Goal: Information Seeking & Learning: Compare options

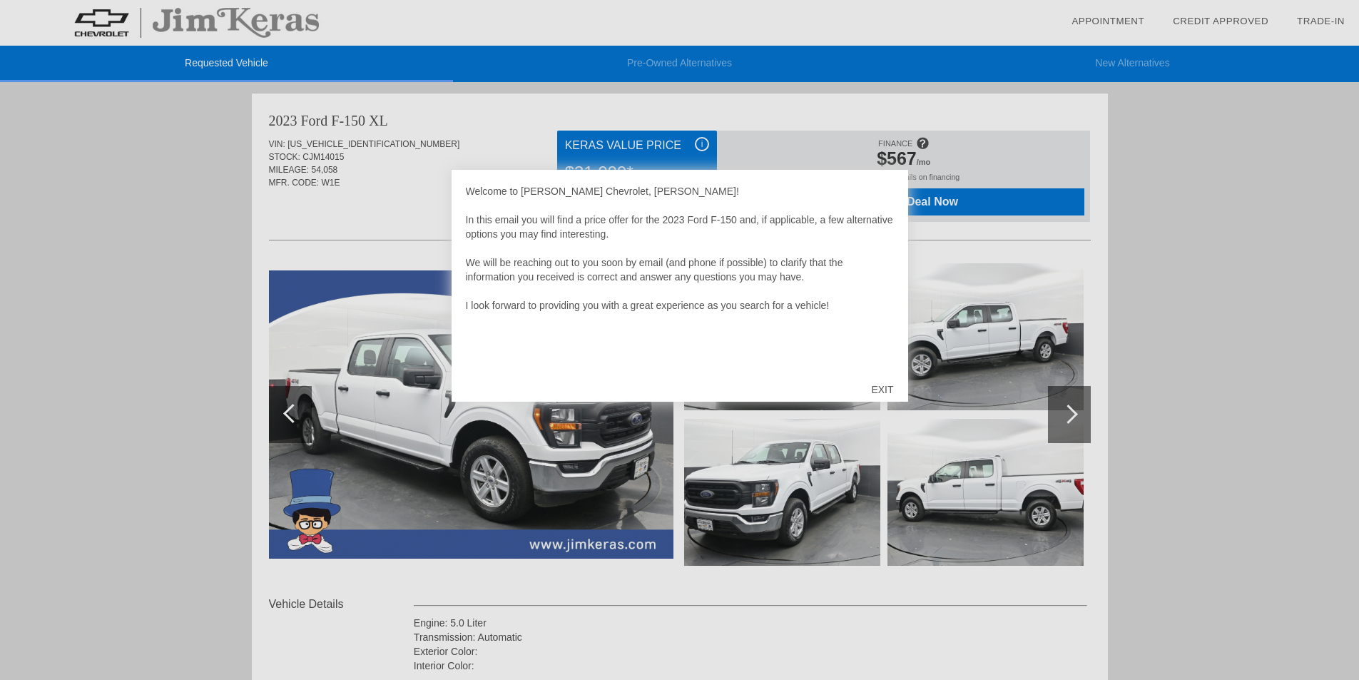
click at [883, 390] on div "EXIT" at bounding box center [882, 389] width 51 height 43
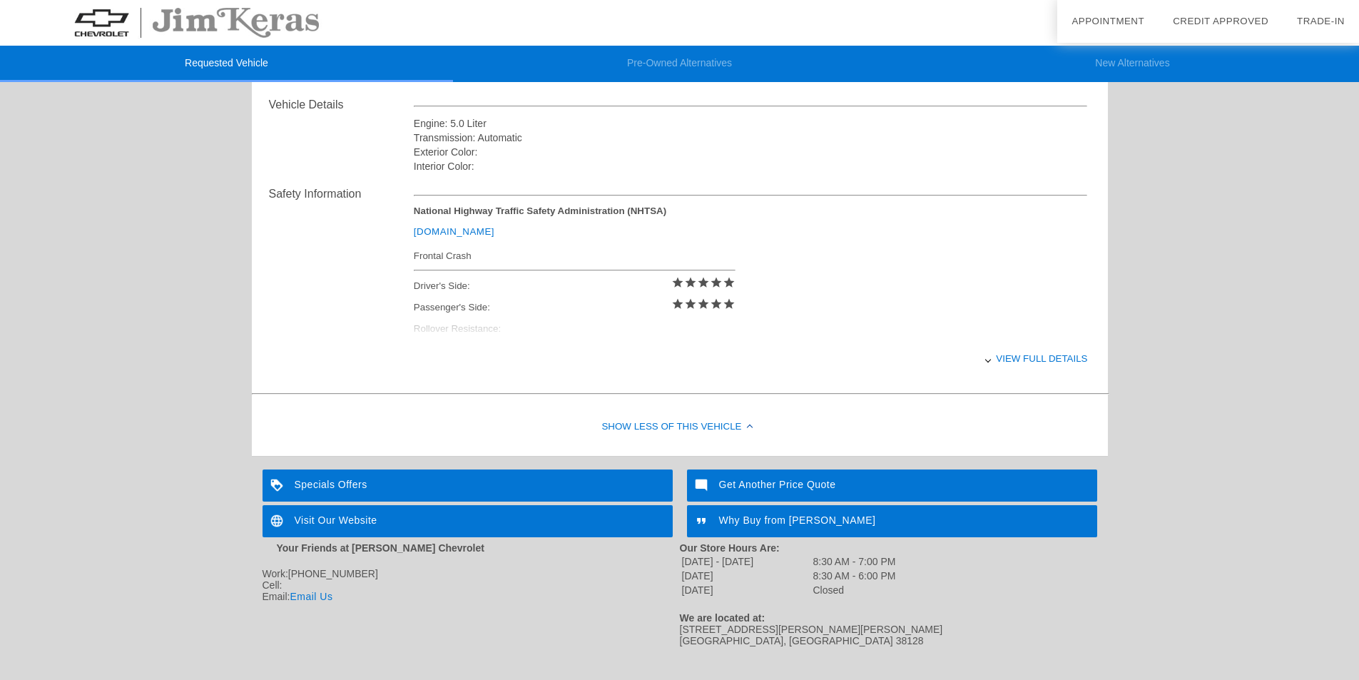
scroll to position [519, 0]
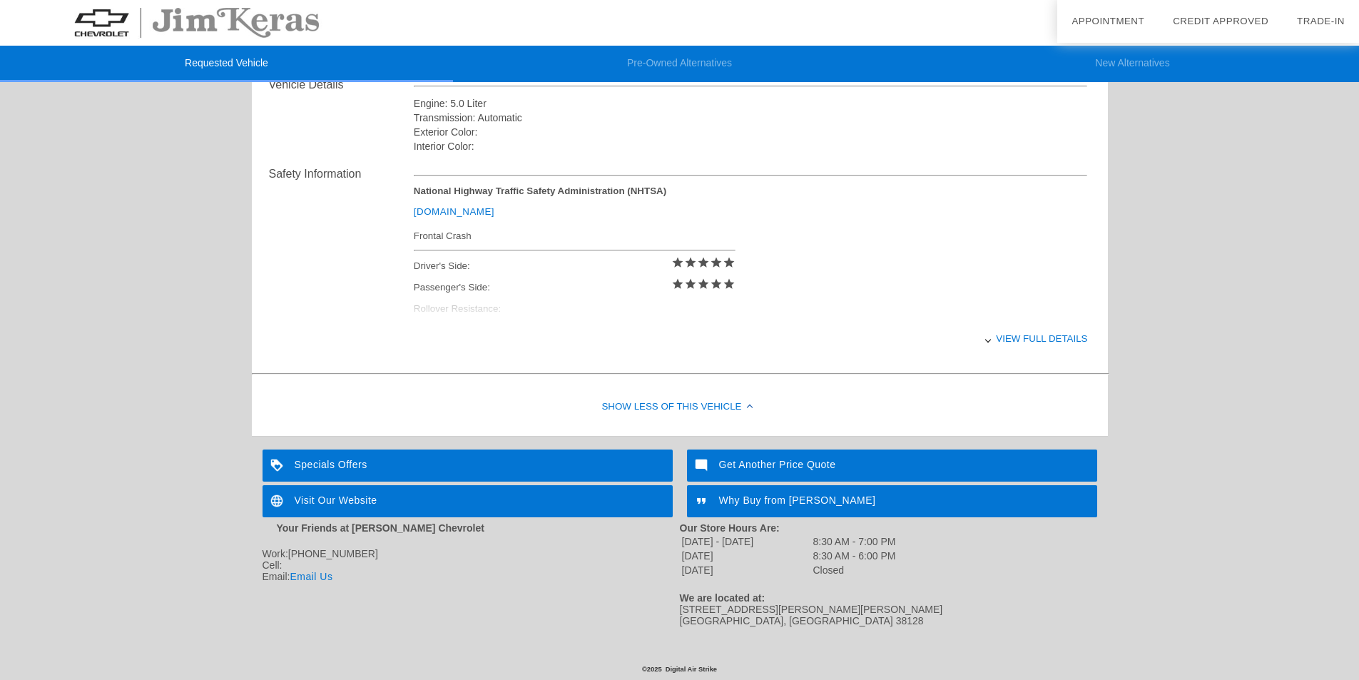
click at [390, 461] on div "Specials Offers" at bounding box center [468, 465] width 410 height 32
click at [785, 500] on div "Why Buy from [PERSON_NAME]" at bounding box center [892, 501] width 410 height 32
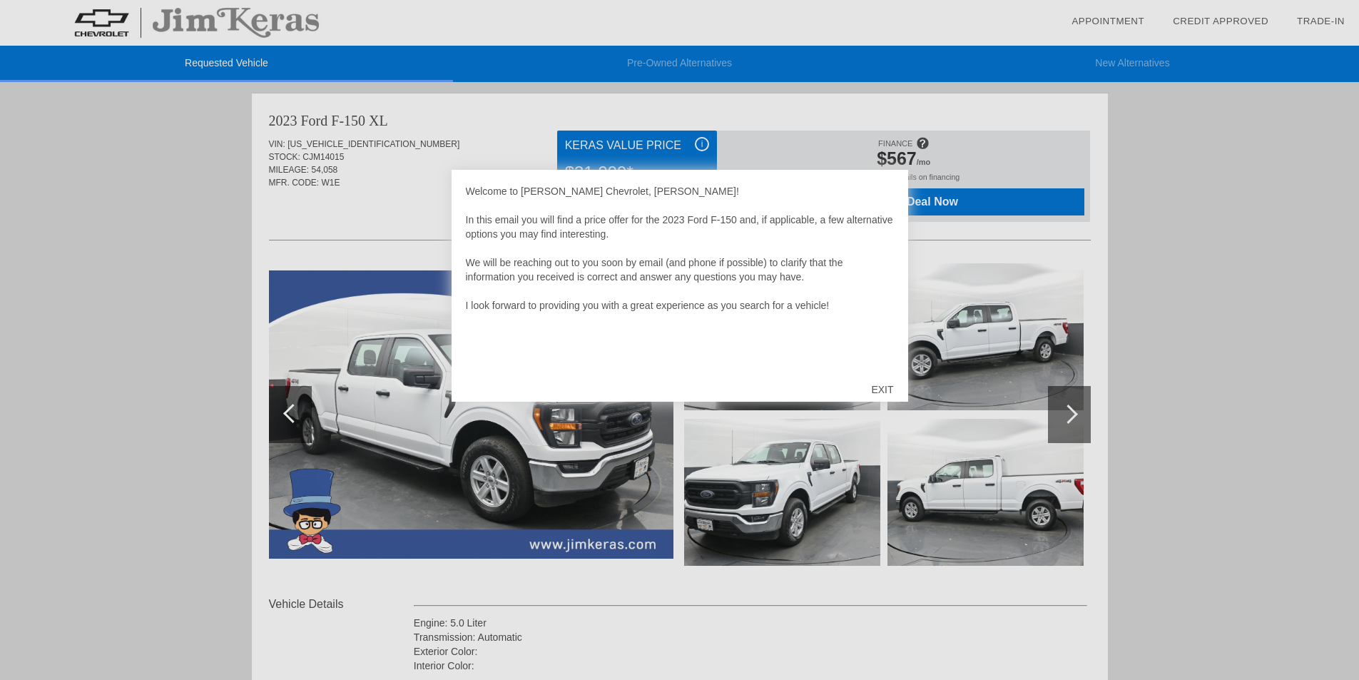
click at [880, 390] on div "EXIT" at bounding box center [882, 389] width 51 height 43
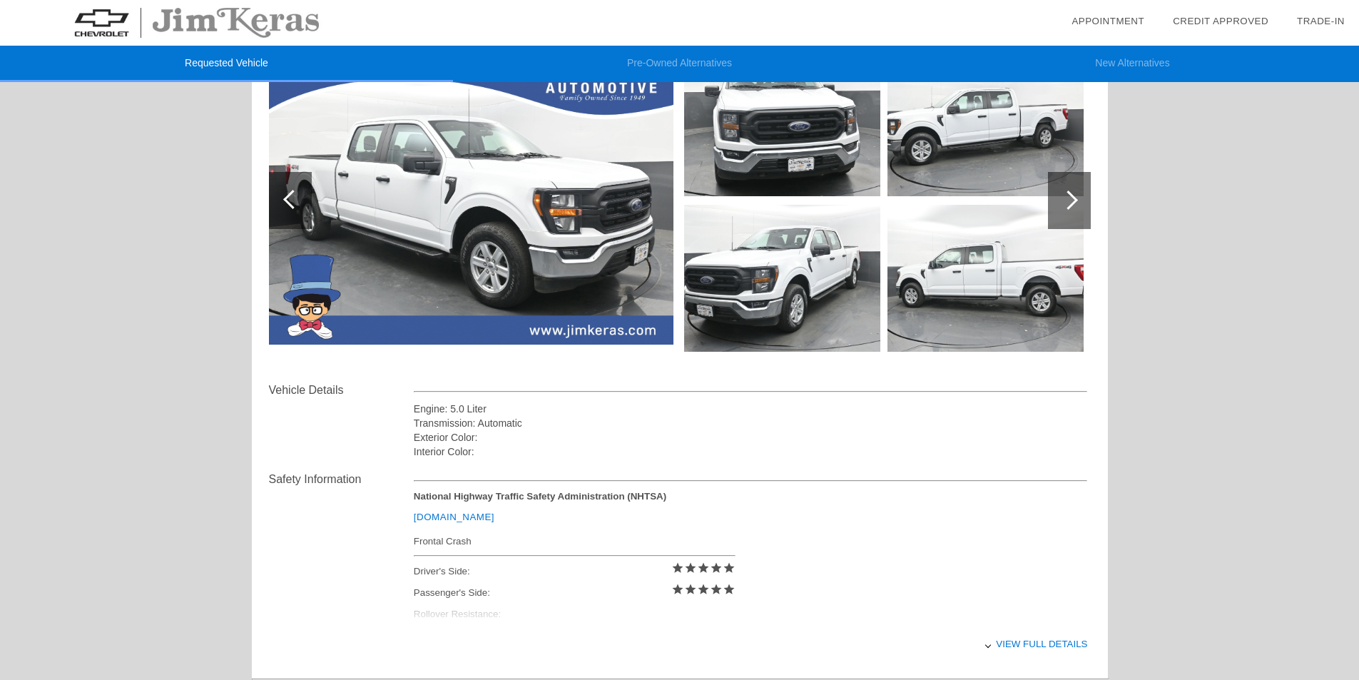
scroll to position [143, 0]
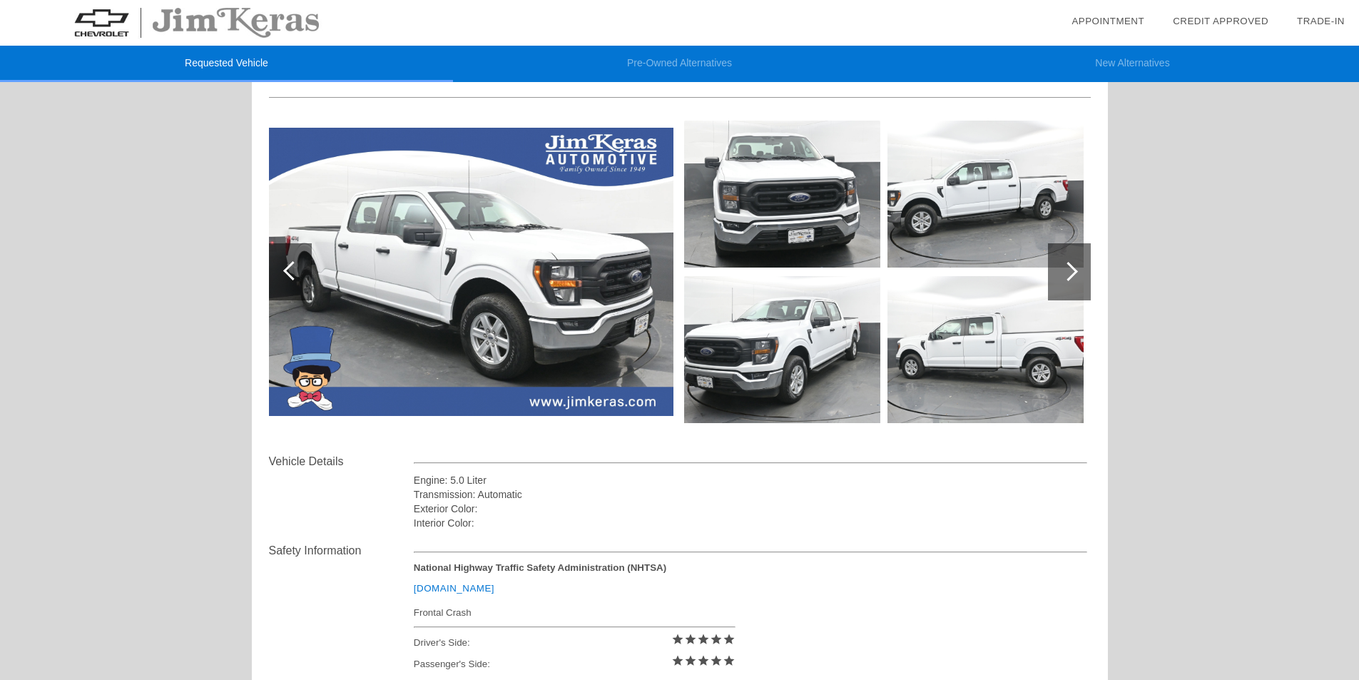
click at [1071, 271] on div at bounding box center [1068, 271] width 19 height 19
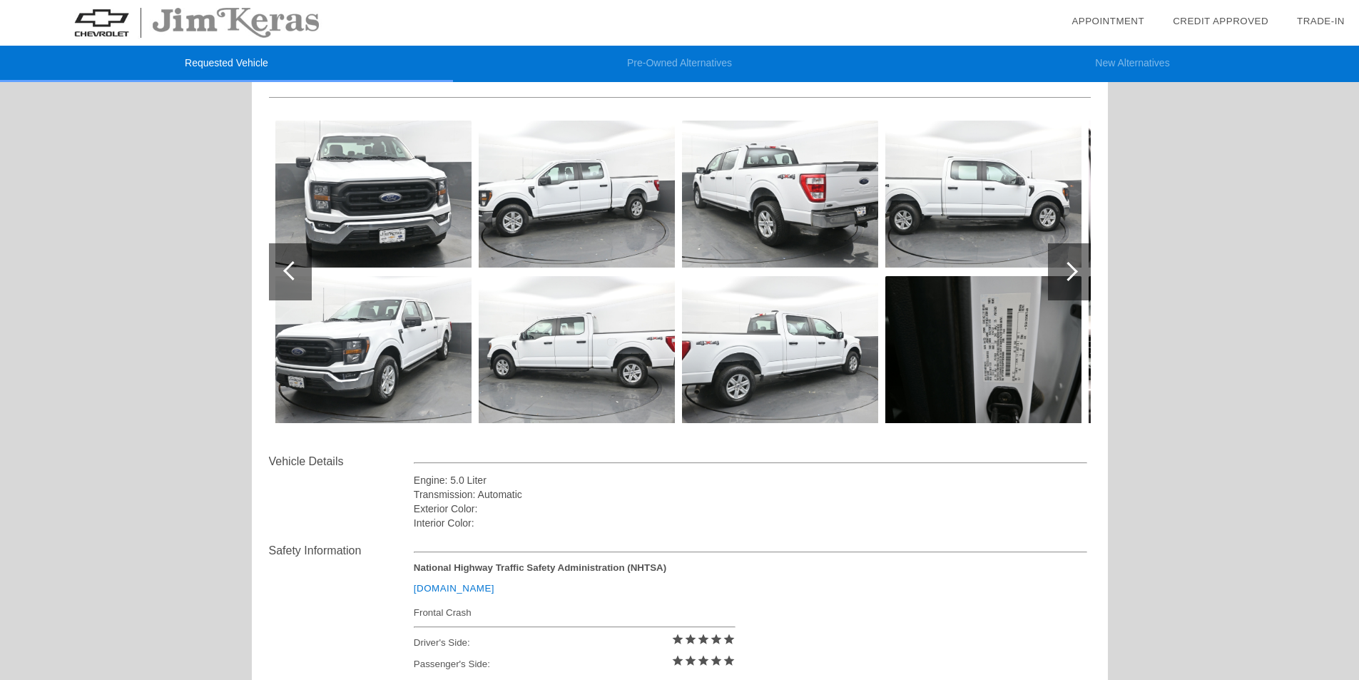
click at [1071, 271] on div at bounding box center [1068, 271] width 19 height 19
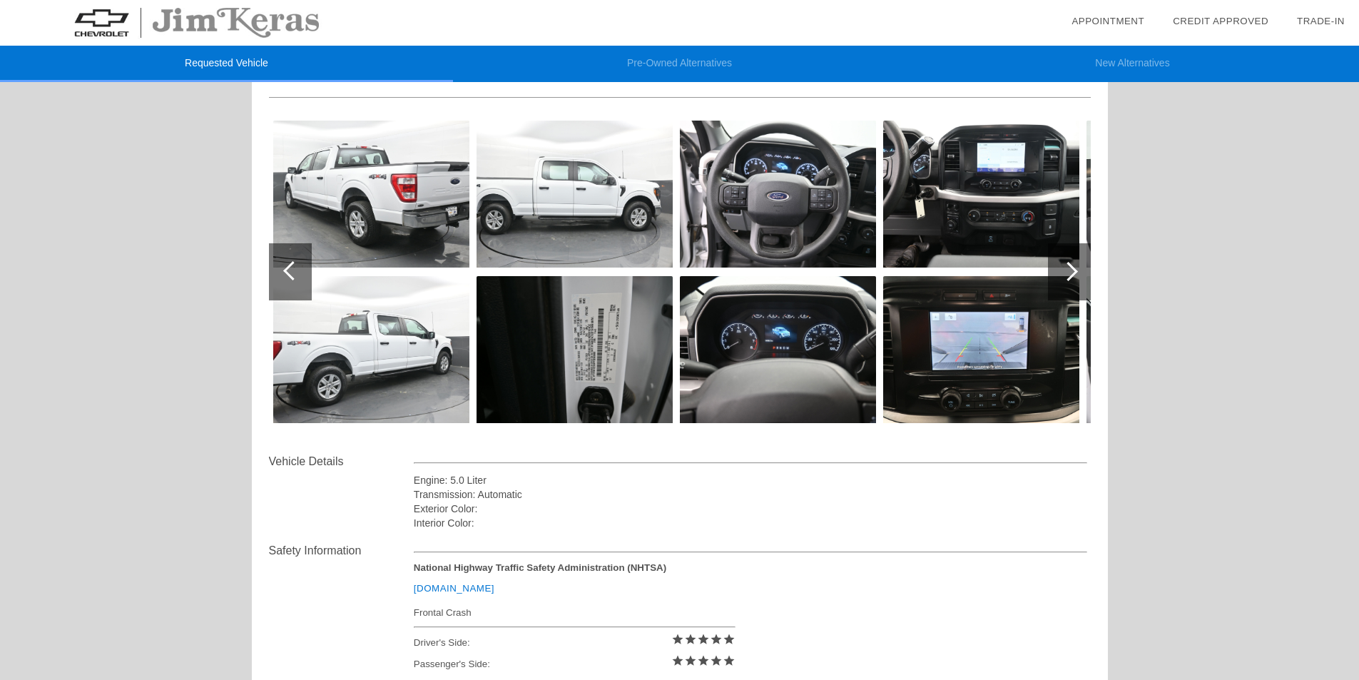
click at [1071, 271] on div at bounding box center [1068, 271] width 19 height 19
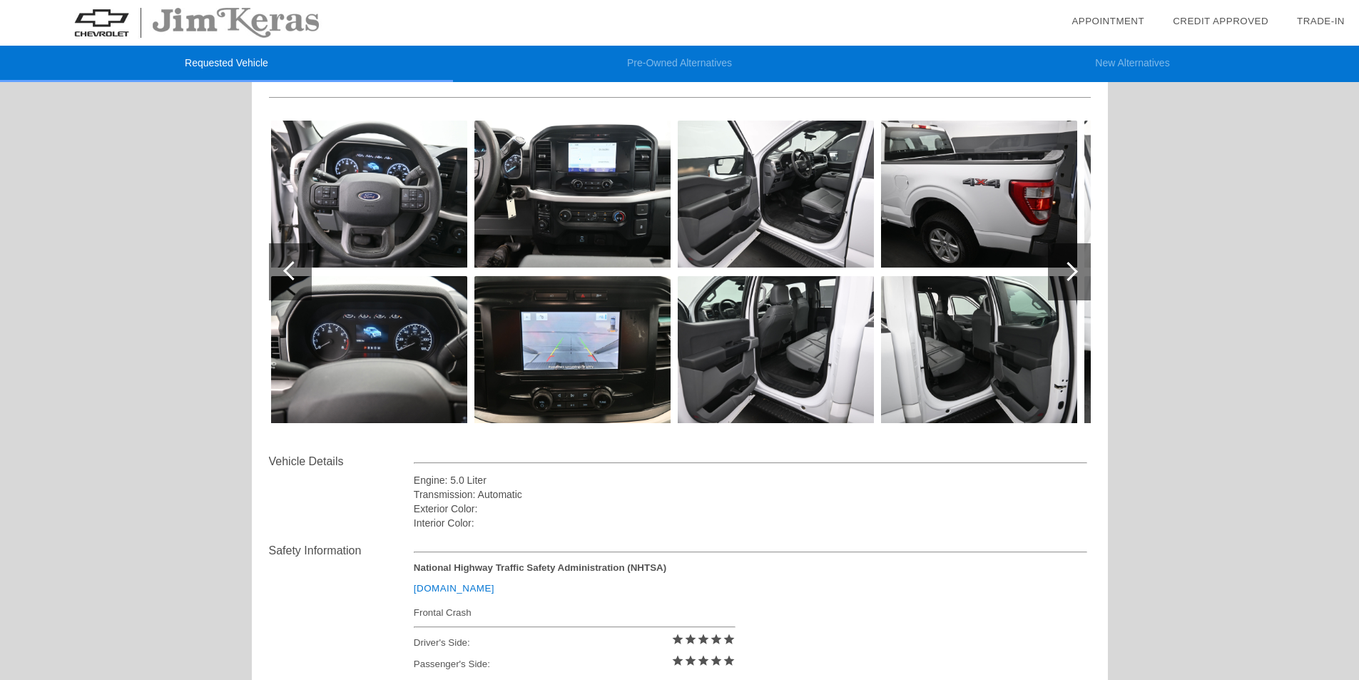
click at [583, 178] on img at bounding box center [572, 194] width 196 height 147
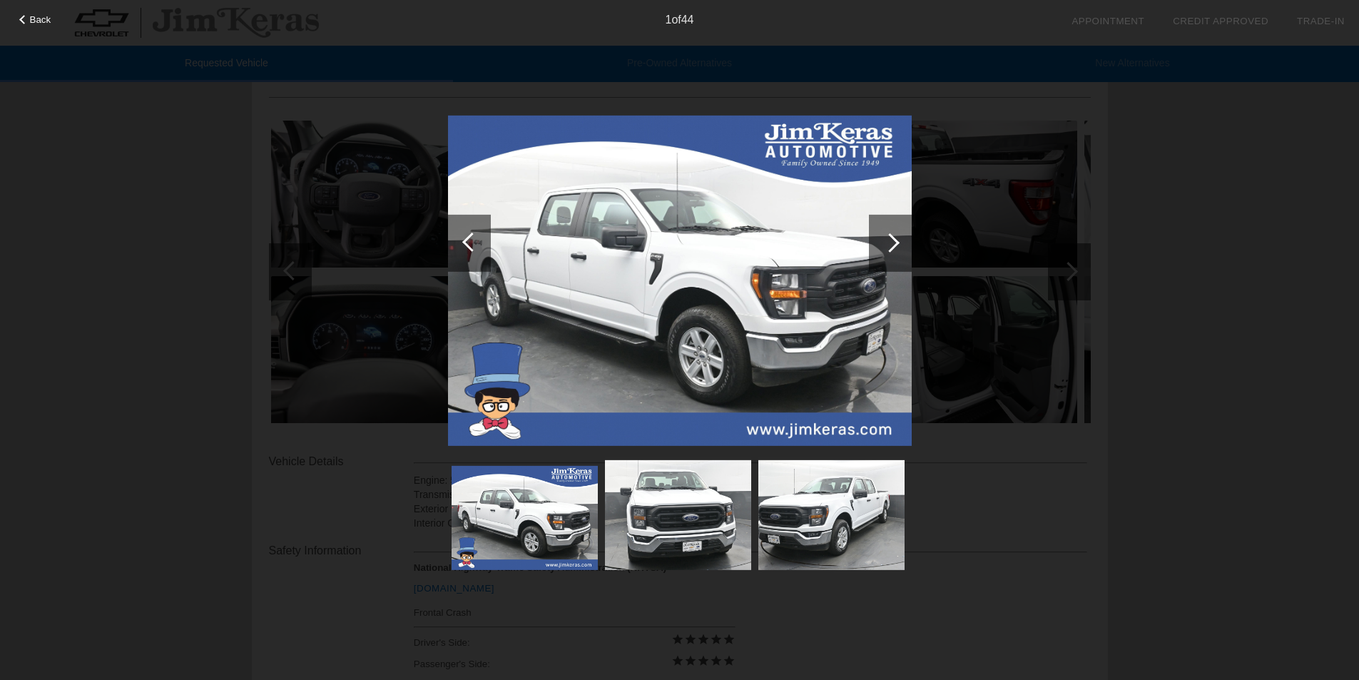
click at [583, 178] on img at bounding box center [680, 281] width 464 height 330
click at [893, 243] on div at bounding box center [889, 242] width 19 height 19
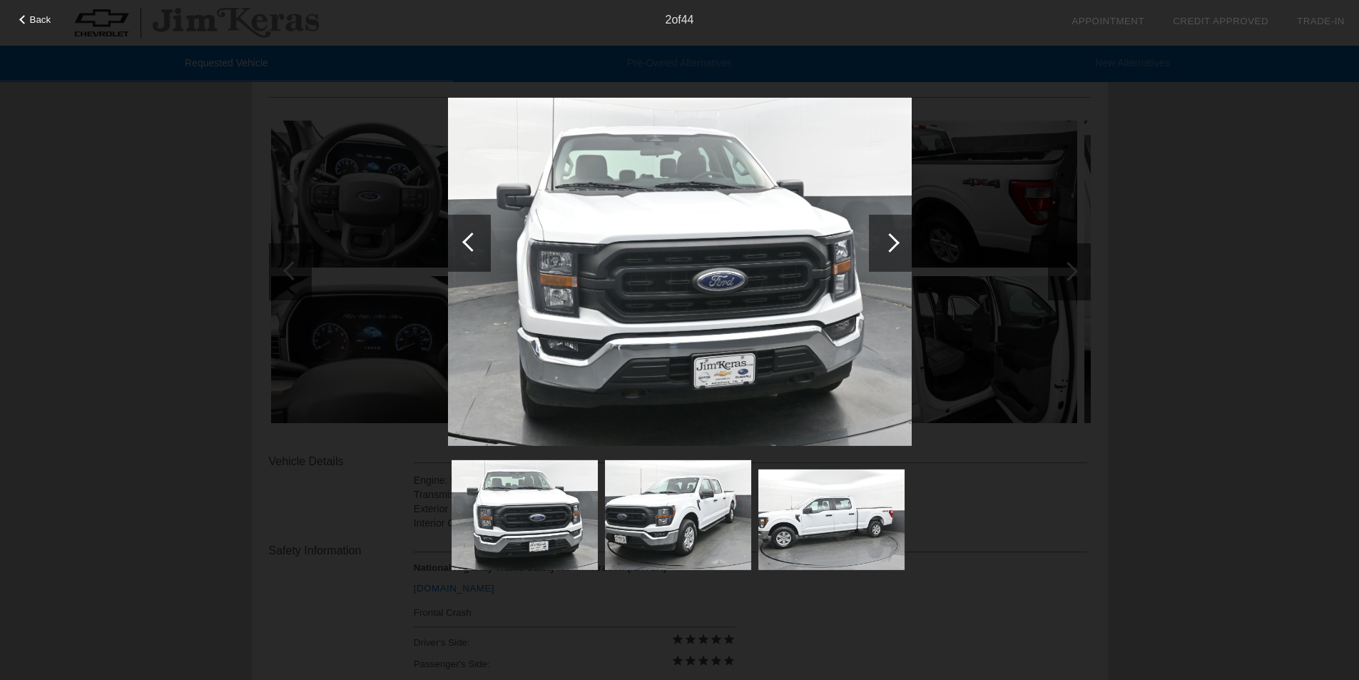
click at [893, 243] on div at bounding box center [889, 242] width 19 height 19
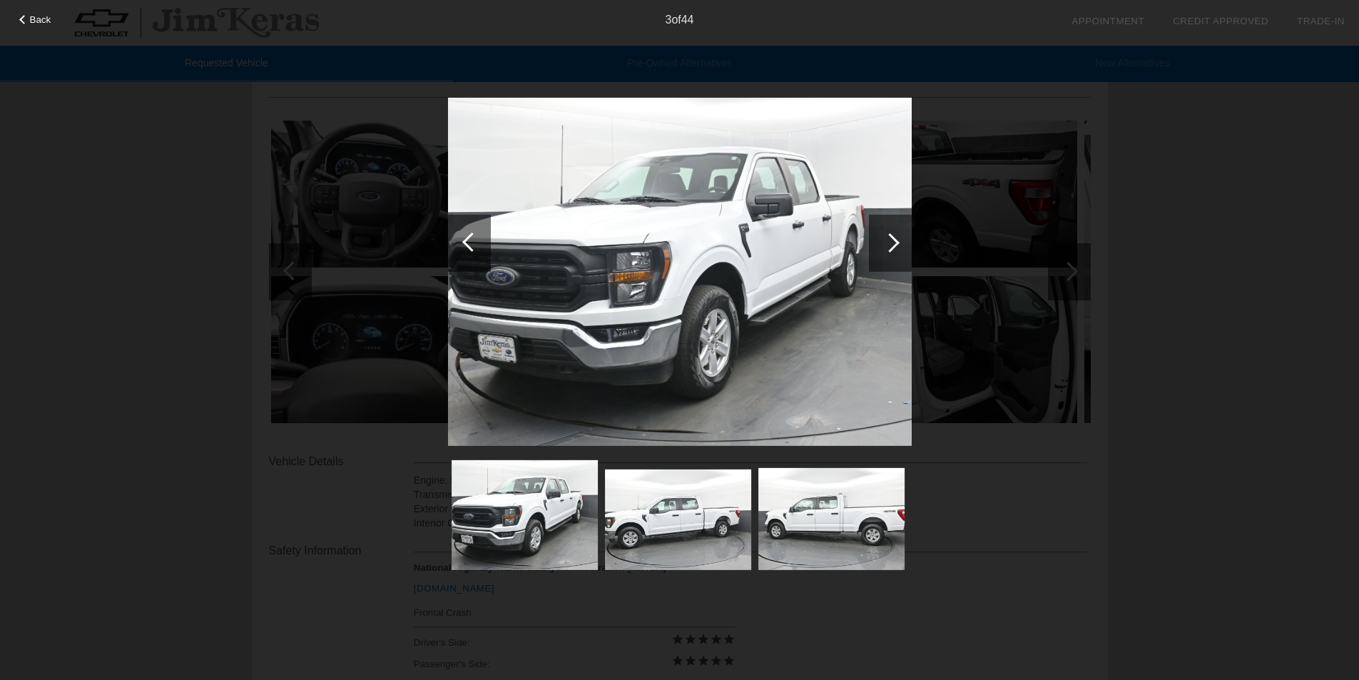
click at [893, 243] on div at bounding box center [889, 242] width 19 height 19
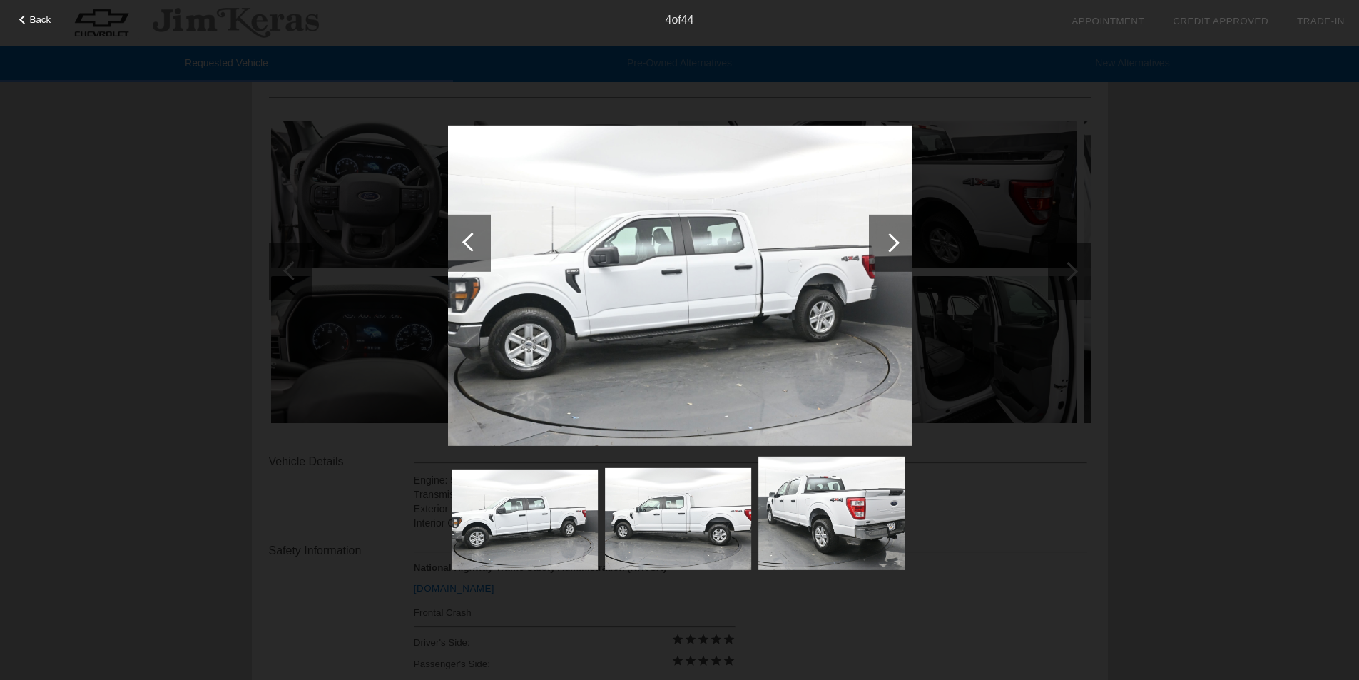
click at [893, 243] on div at bounding box center [889, 242] width 19 height 19
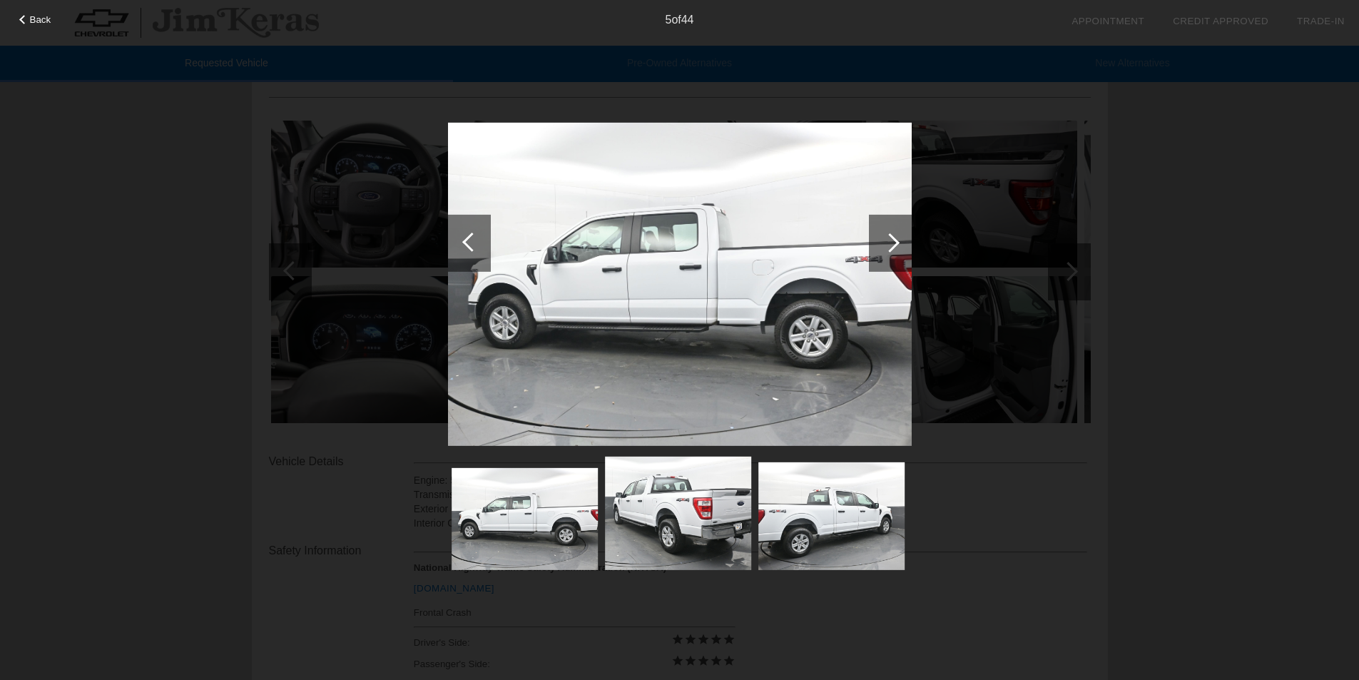
click at [893, 243] on div at bounding box center [889, 242] width 19 height 19
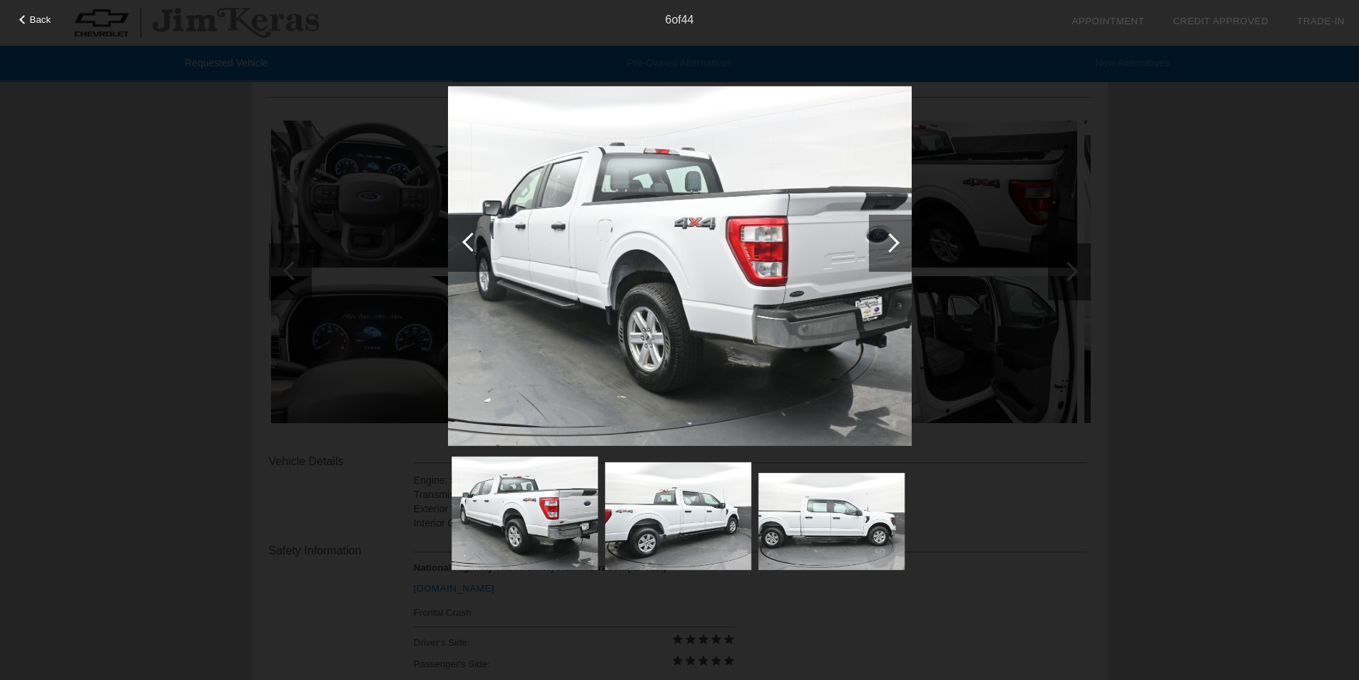
click at [893, 243] on div at bounding box center [889, 242] width 19 height 19
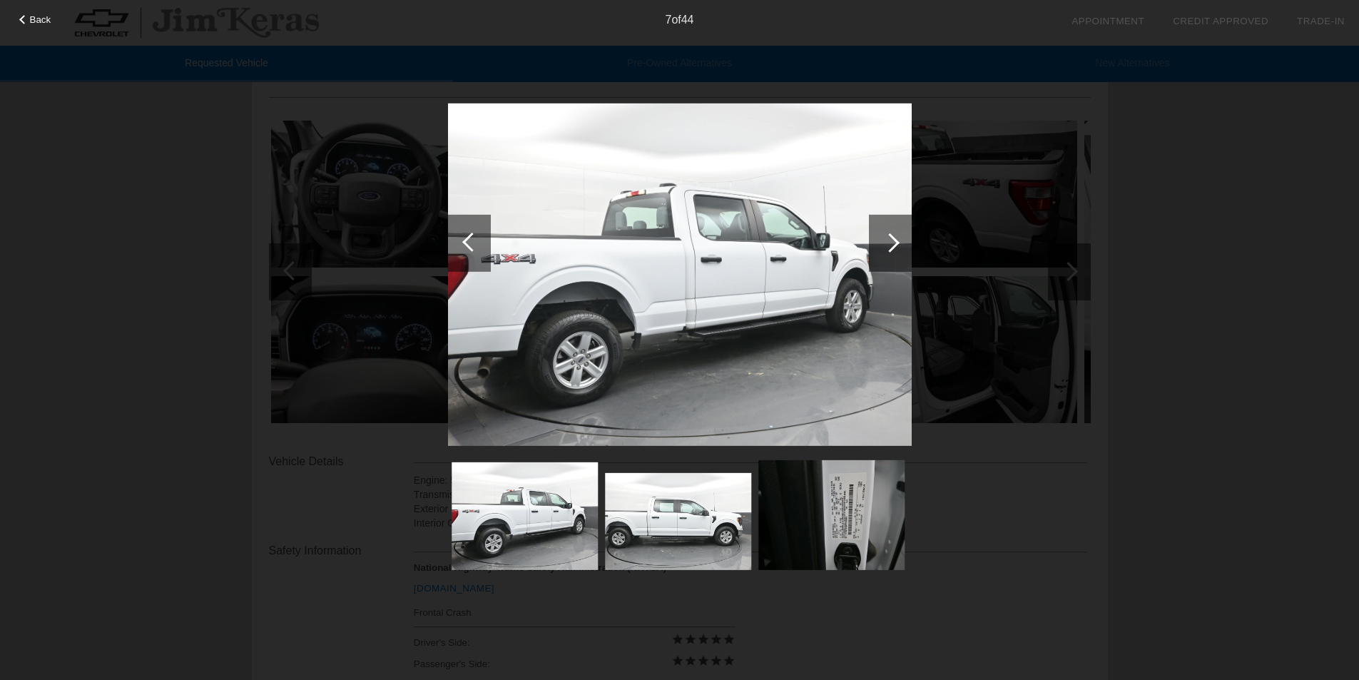
click at [893, 243] on div at bounding box center [889, 242] width 19 height 19
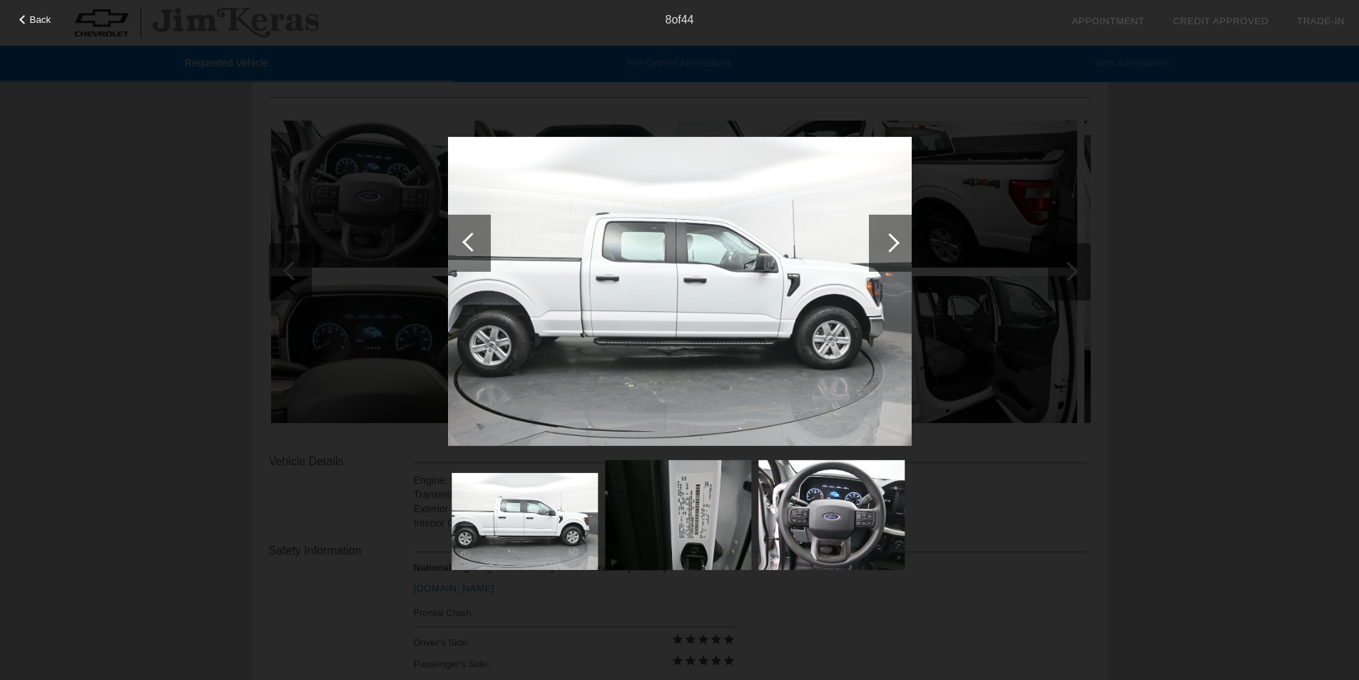
click at [893, 243] on div at bounding box center [889, 242] width 19 height 19
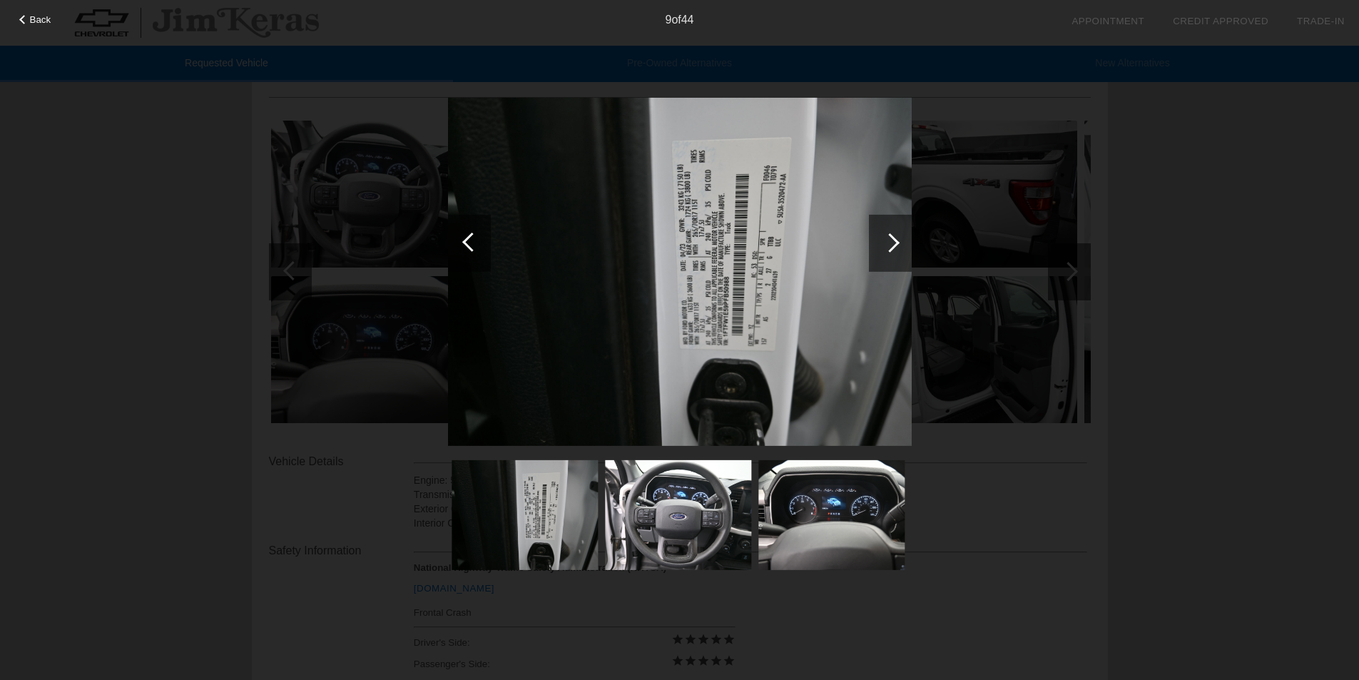
click at [465, 237] on div at bounding box center [469, 242] width 43 height 57
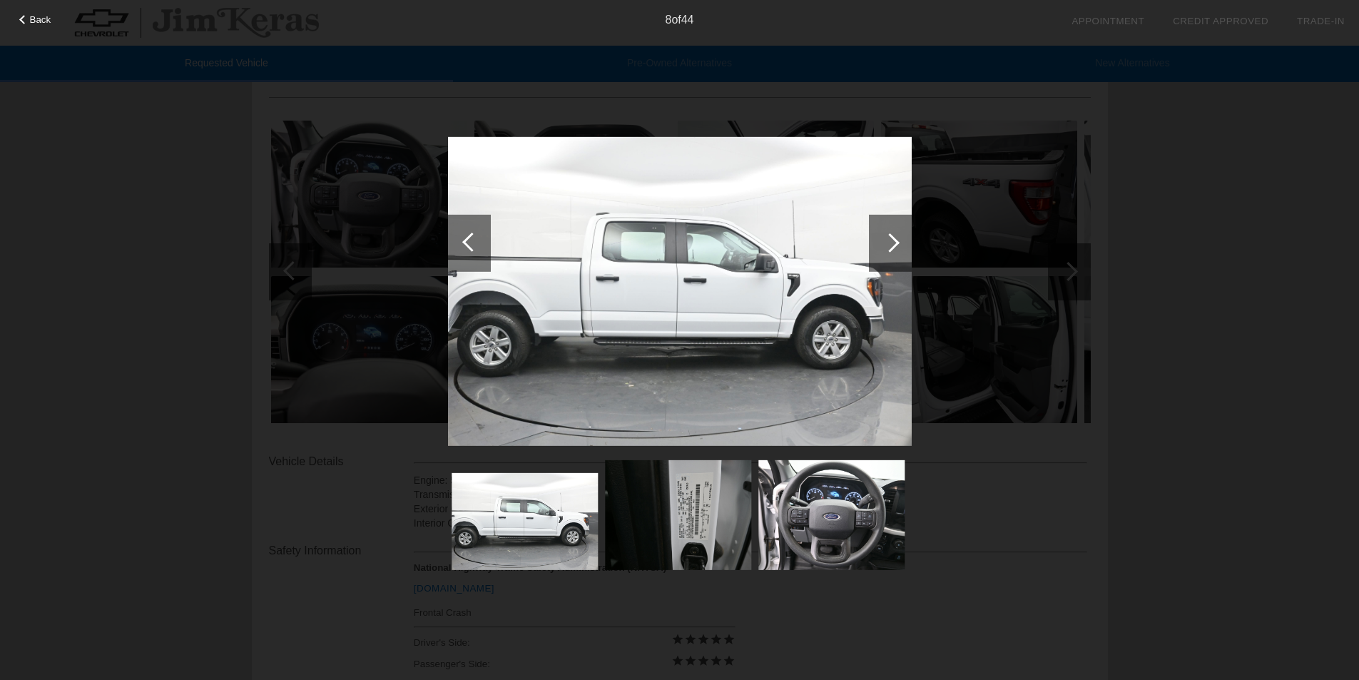
click at [890, 233] on div at bounding box center [889, 242] width 19 height 19
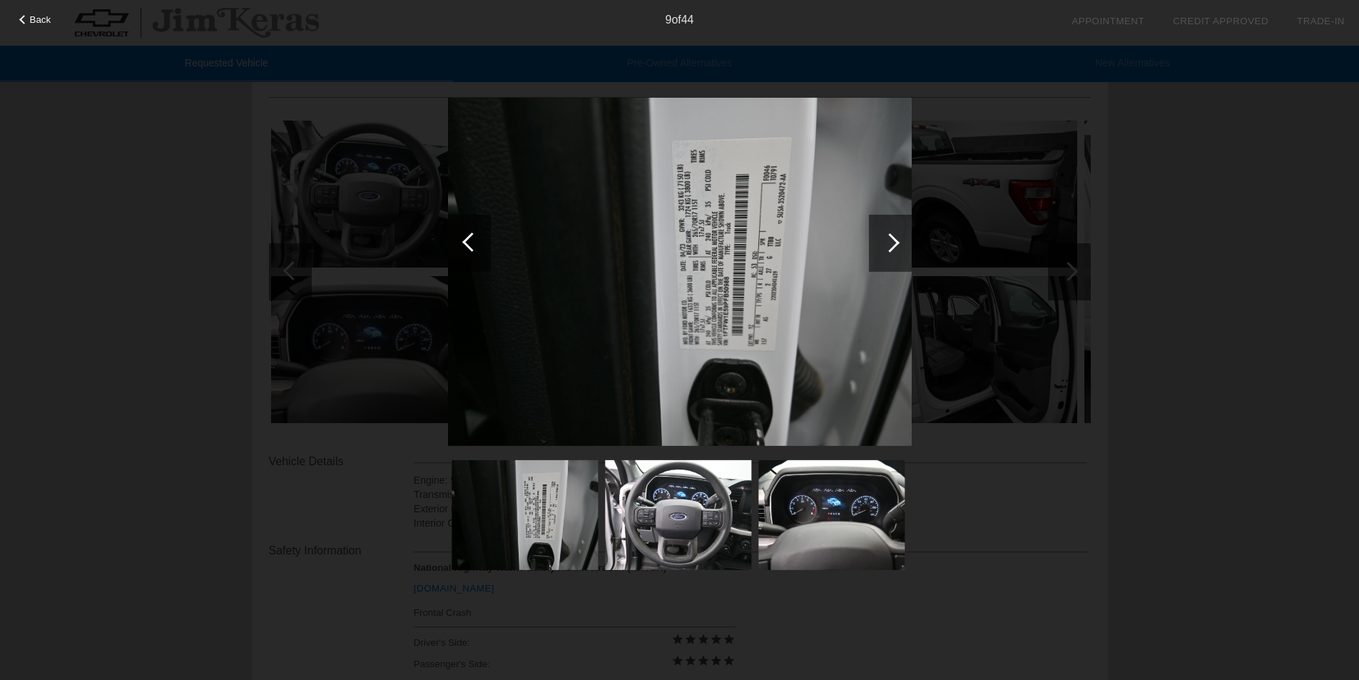
click at [890, 233] on div at bounding box center [889, 242] width 19 height 19
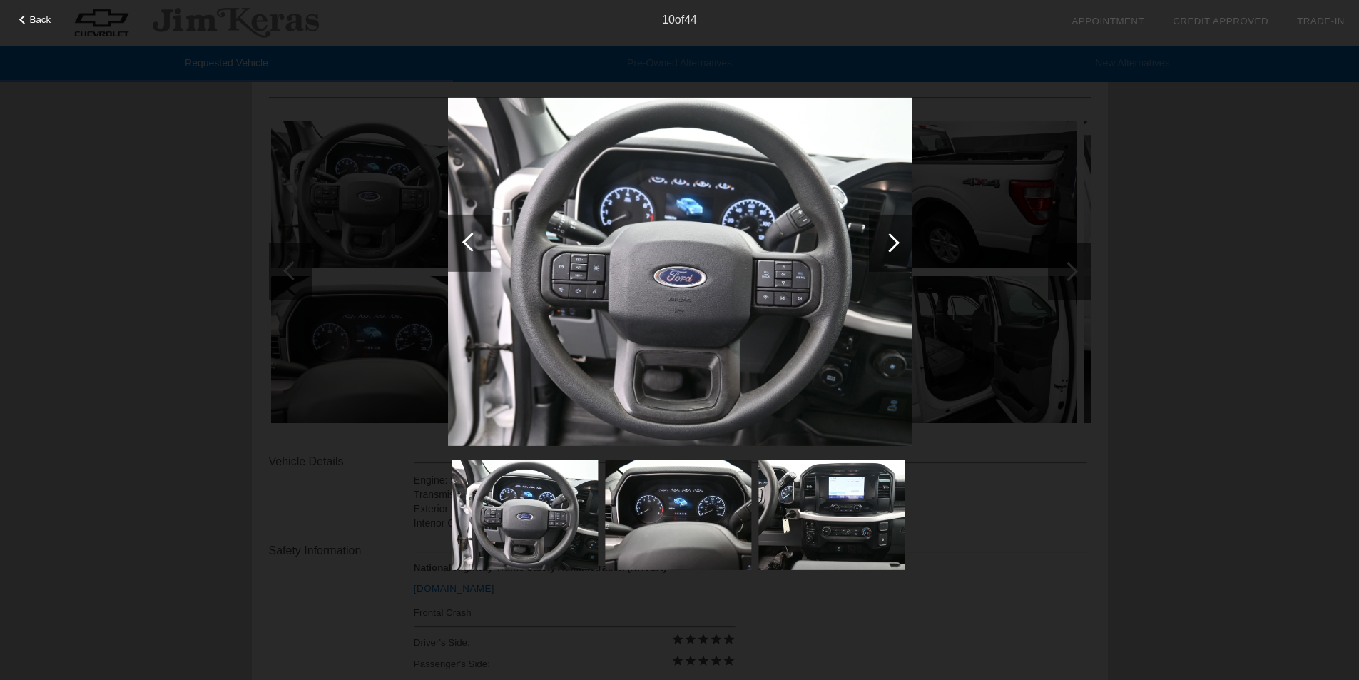
click at [890, 233] on div at bounding box center [889, 242] width 19 height 19
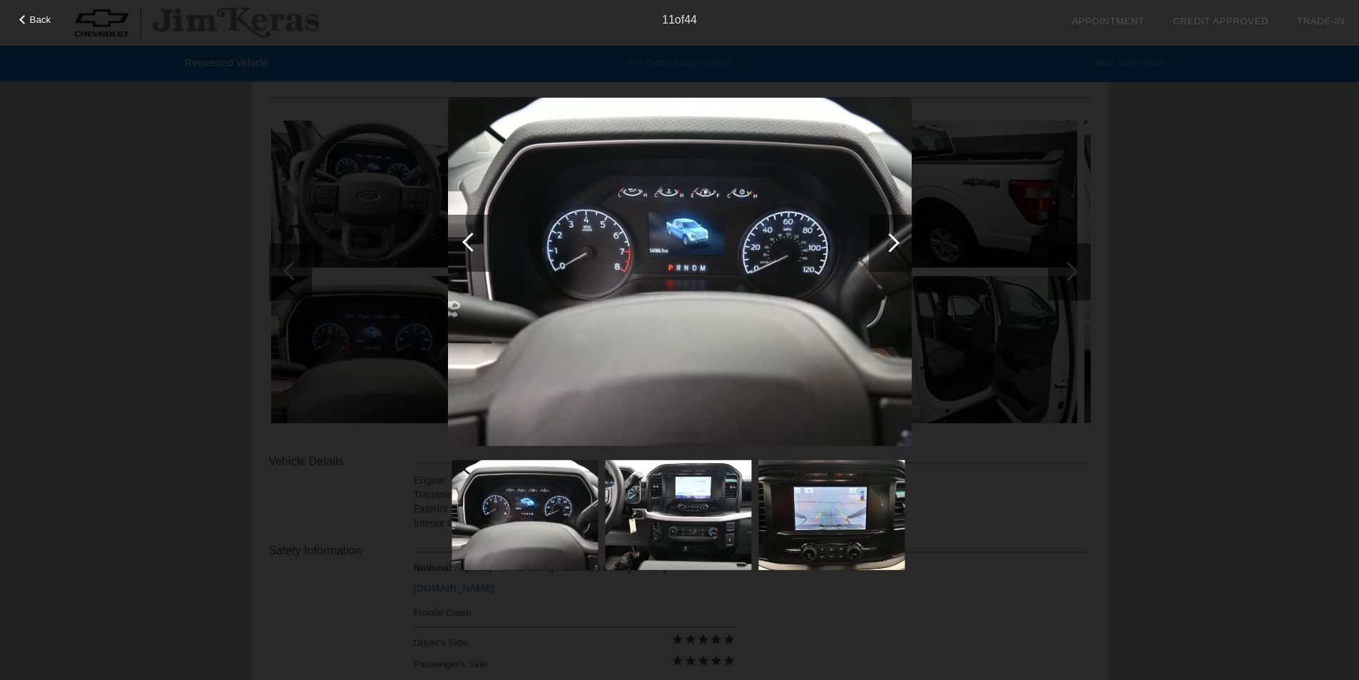
click at [890, 233] on div at bounding box center [889, 242] width 19 height 19
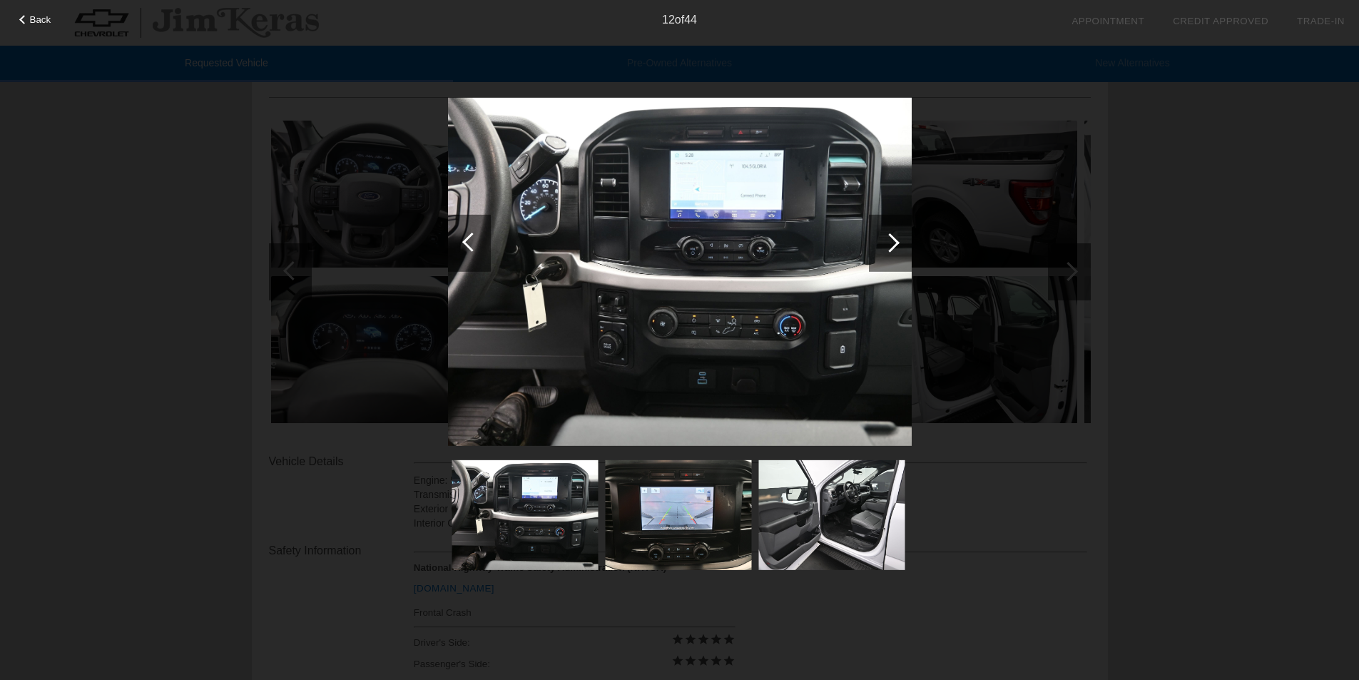
click at [681, 532] on img at bounding box center [678, 515] width 146 height 110
click at [700, 504] on img at bounding box center [678, 515] width 146 height 110
click at [891, 243] on div at bounding box center [889, 242] width 19 height 19
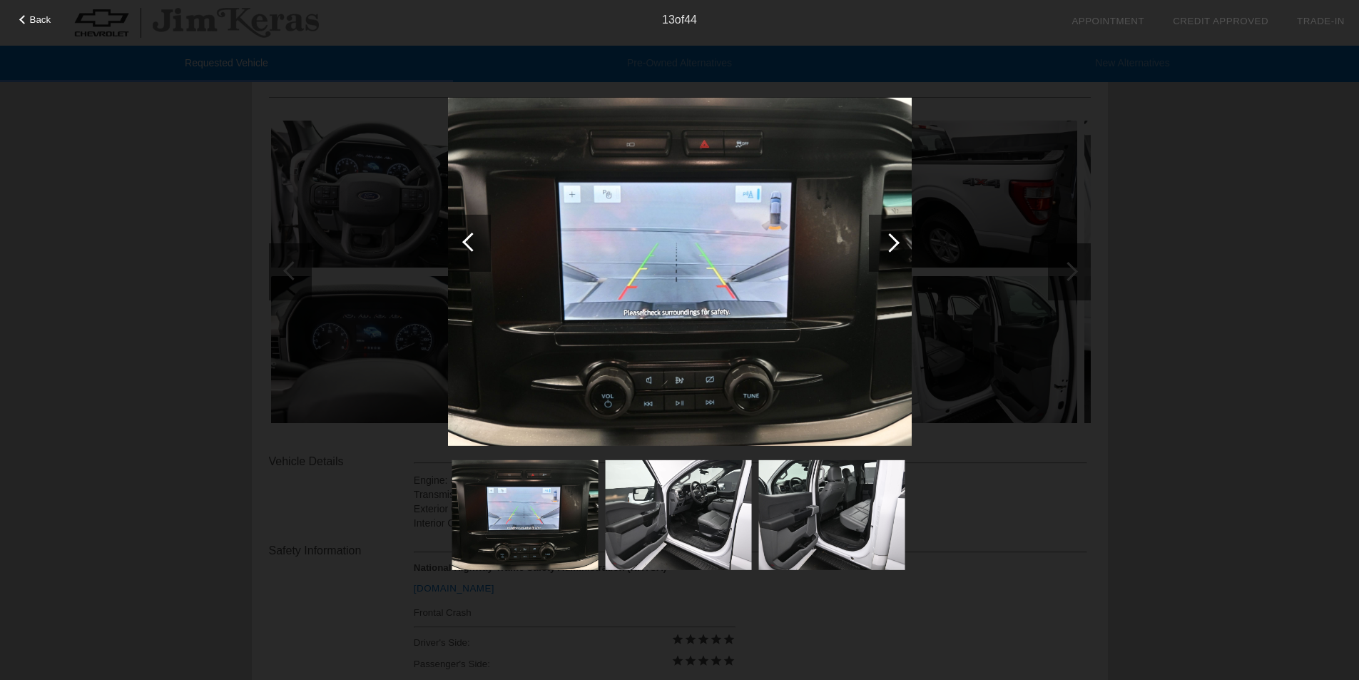
click at [891, 243] on div at bounding box center [889, 242] width 19 height 19
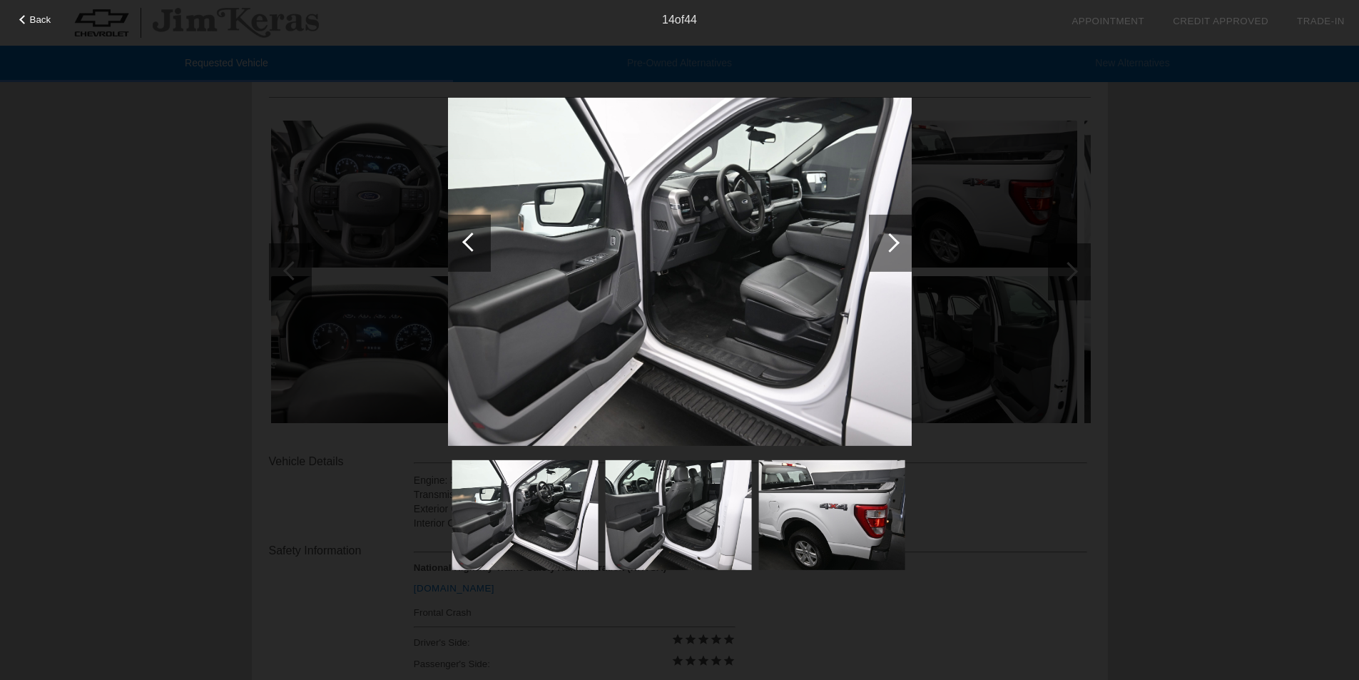
click at [891, 243] on div at bounding box center [889, 242] width 19 height 19
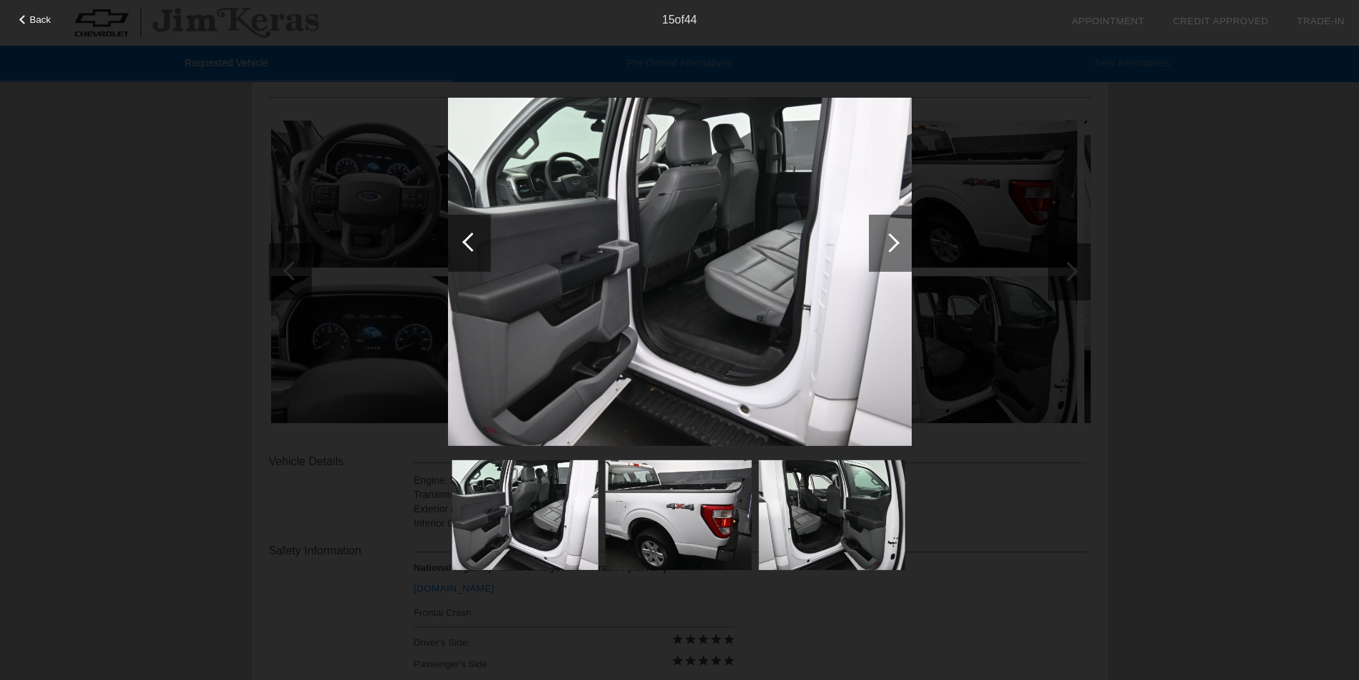
click at [891, 243] on div at bounding box center [889, 242] width 19 height 19
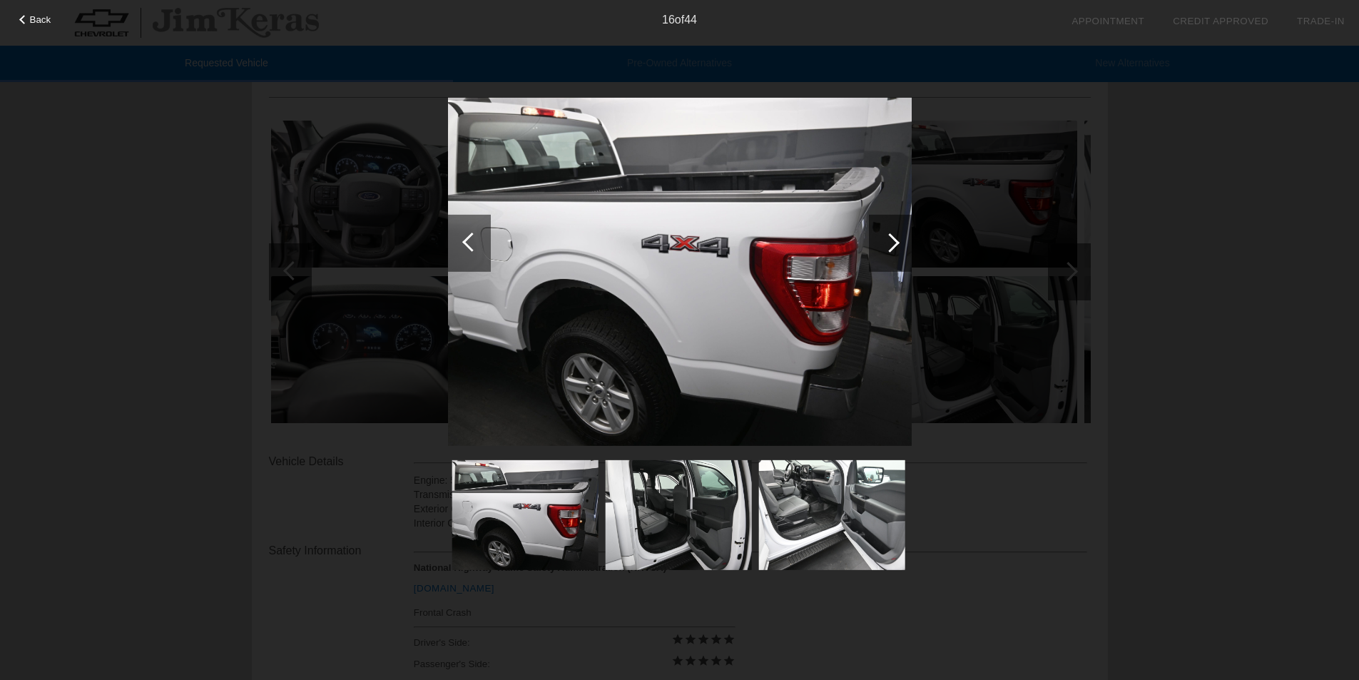
click at [891, 243] on div at bounding box center [889, 242] width 19 height 19
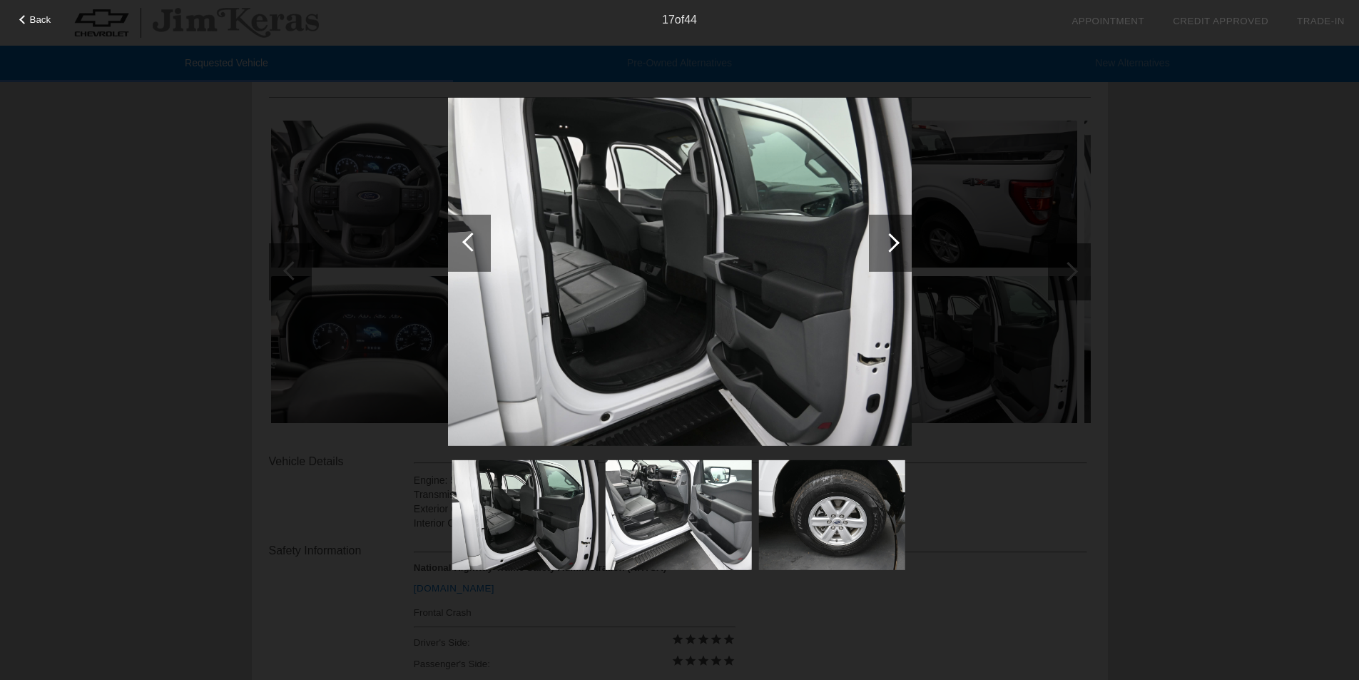
click at [891, 243] on div at bounding box center [889, 242] width 19 height 19
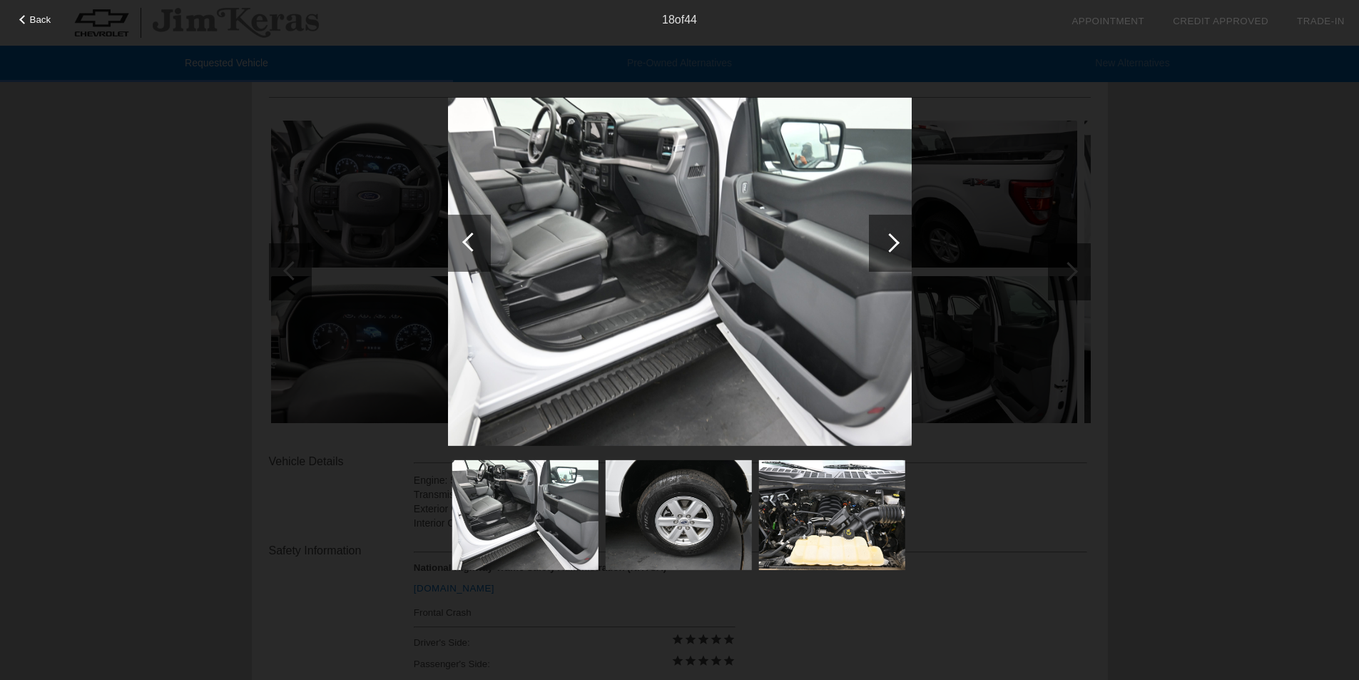
click at [891, 242] on div at bounding box center [889, 242] width 19 height 19
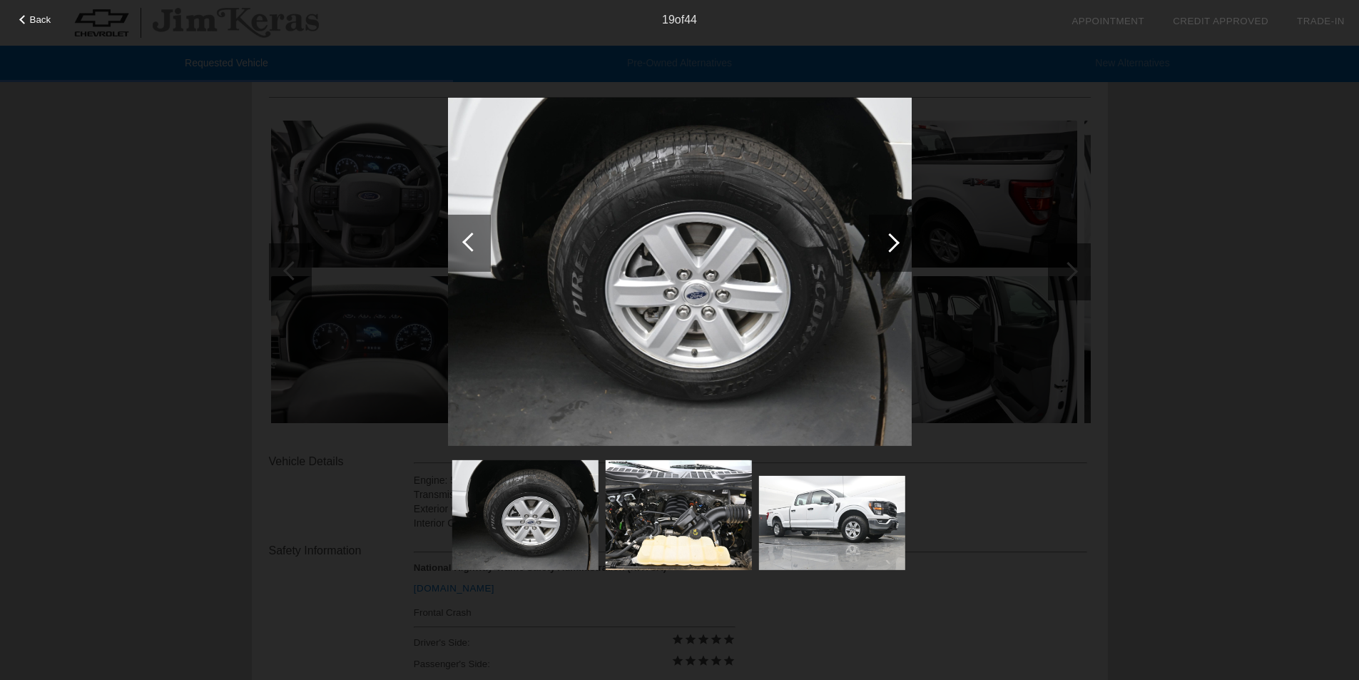
click at [891, 243] on div at bounding box center [889, 242] width 19 height 19
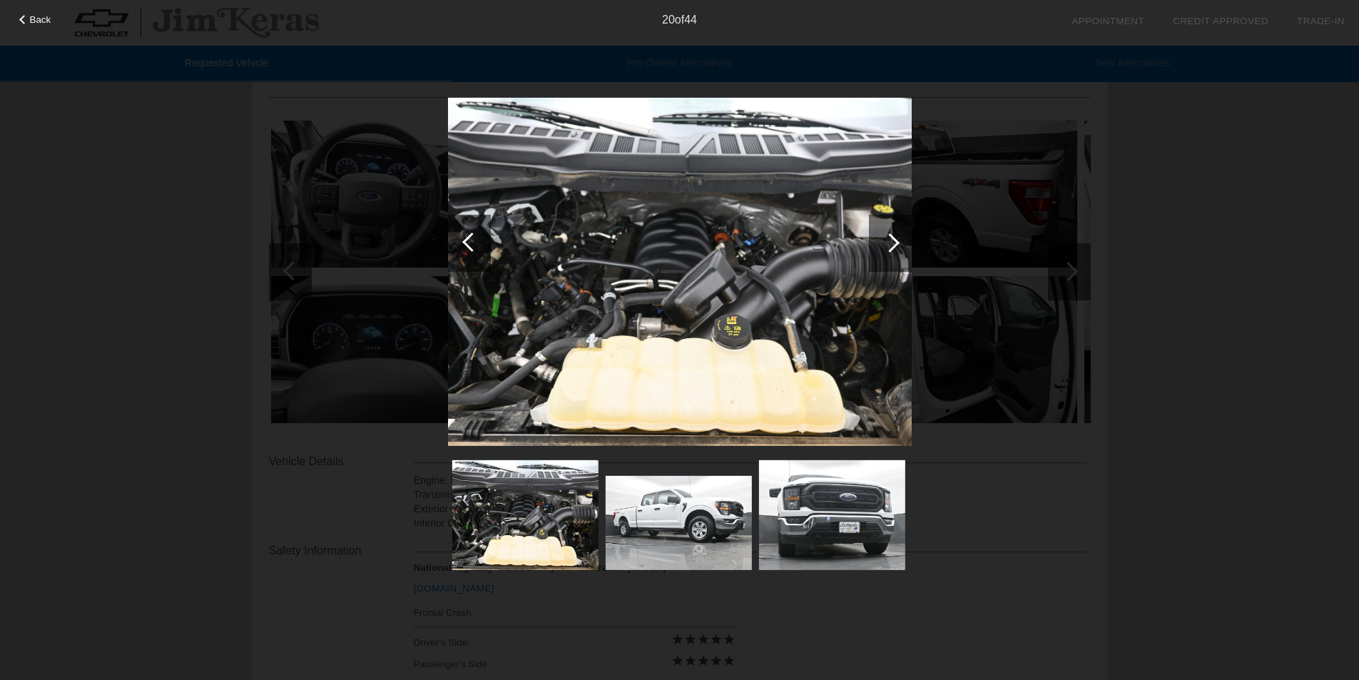
click at [891, 243] on div at bounding box center [889, 242] width 19 height 19
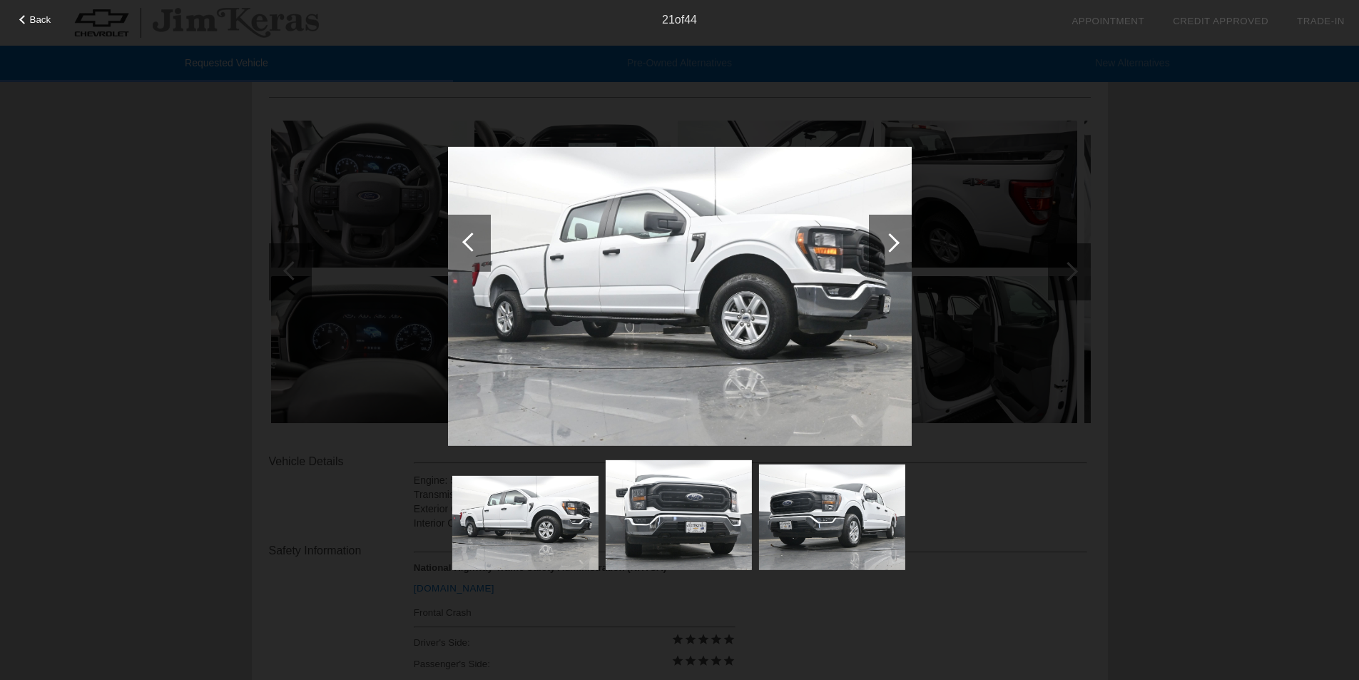
click at [891, 243] on div at bounding box center [889, 242] width 19 height 19
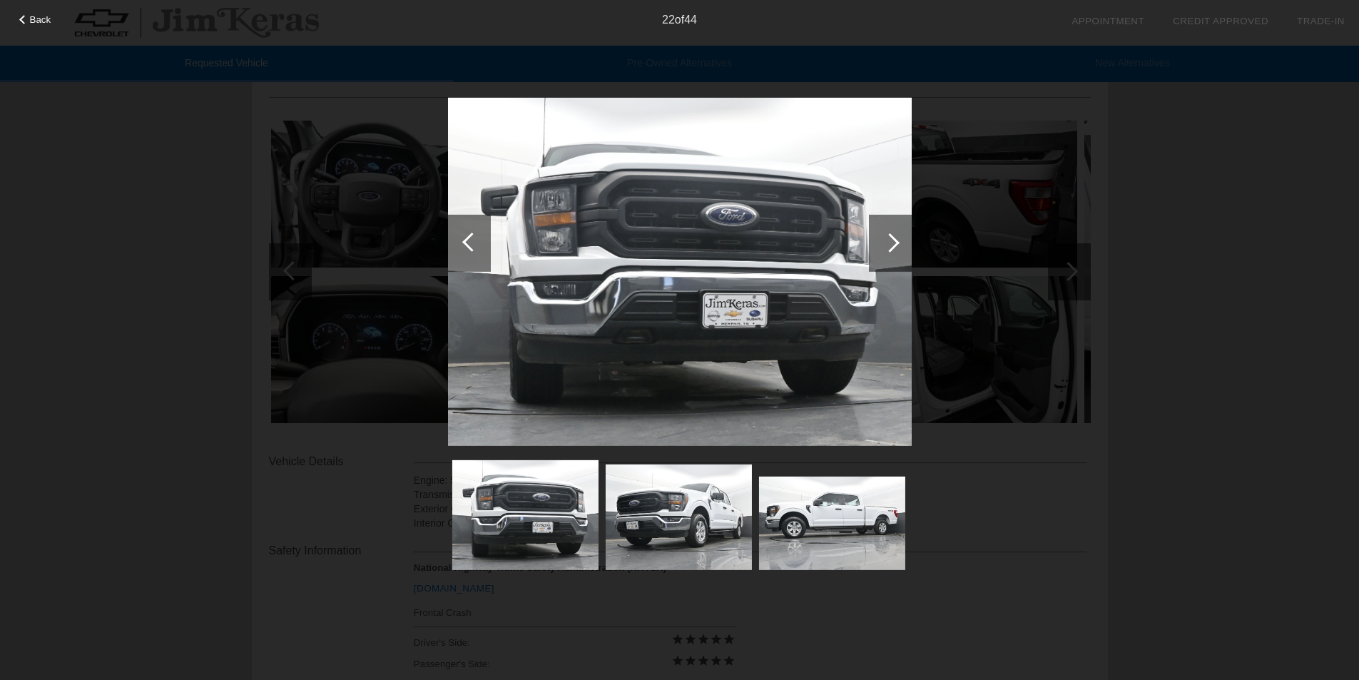
click at [891, 243] on div at bounding box center [889, 242] width 19 height 19
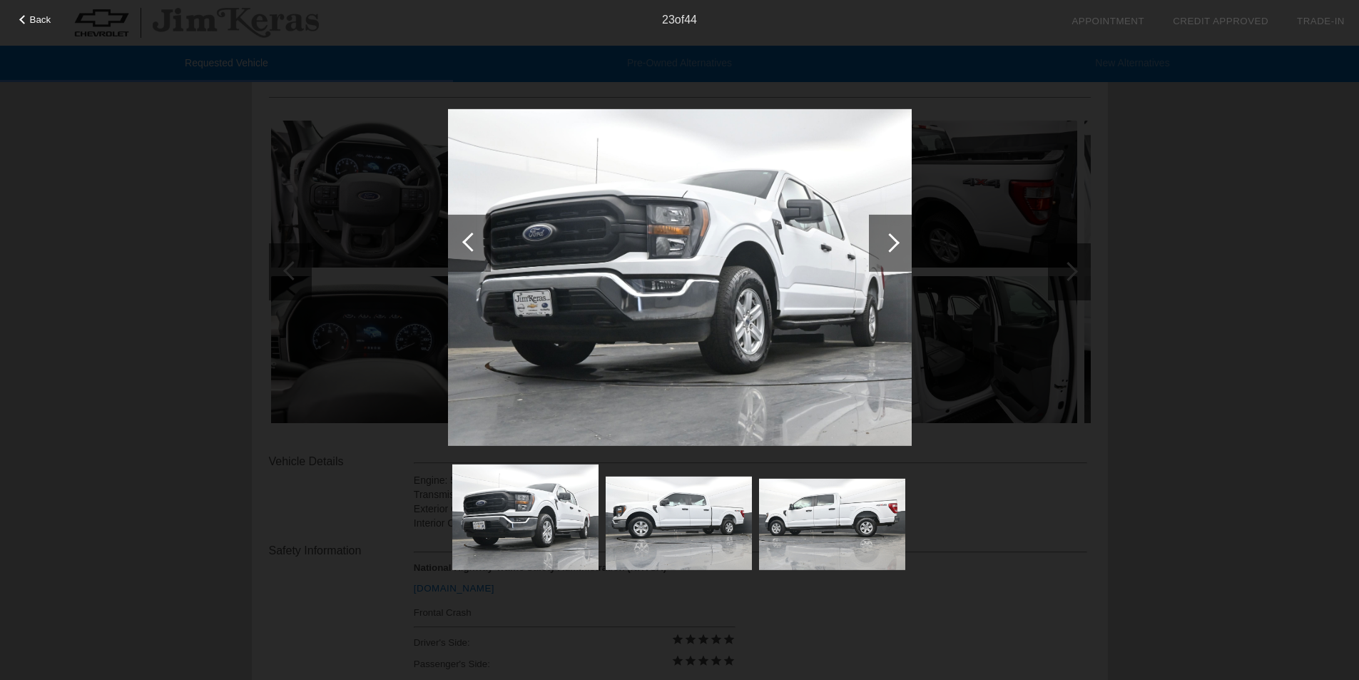
click at [891, 243] on div at bounding box center [889, 242] width 19 height 19
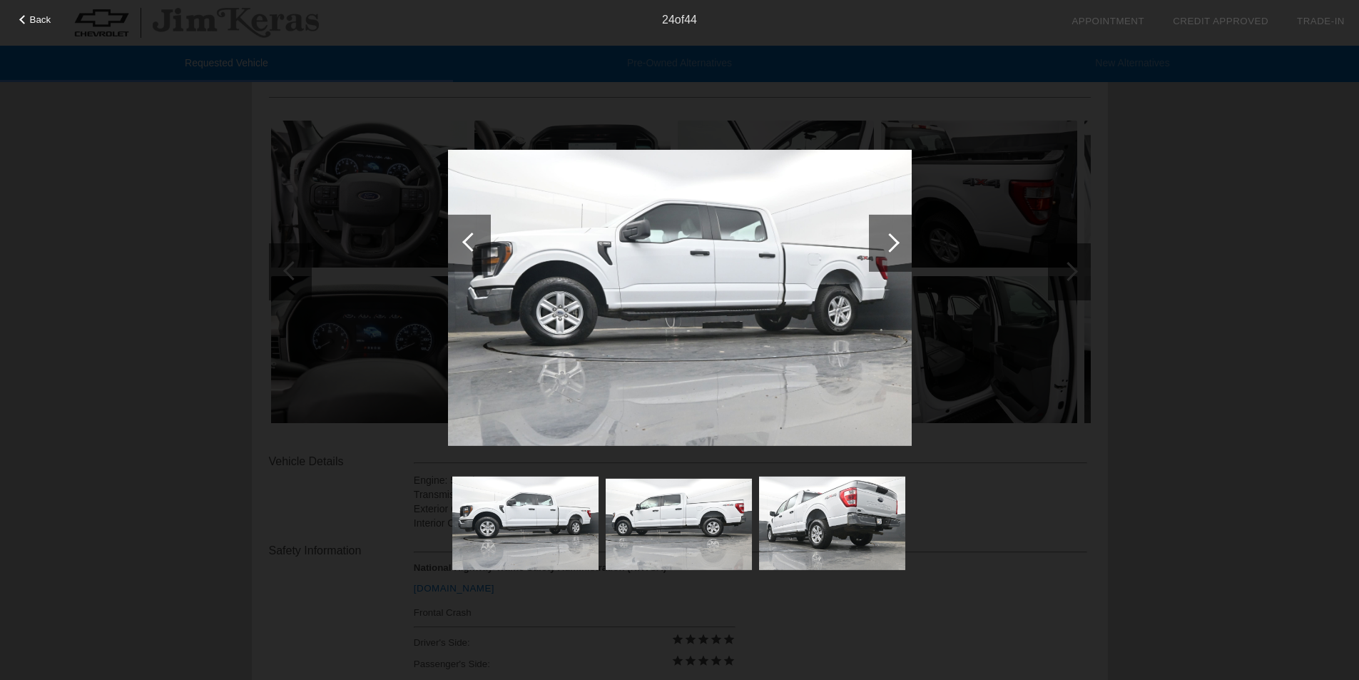
click at [891, 243] on div at bounding box center [889, 242] width 19 height 19
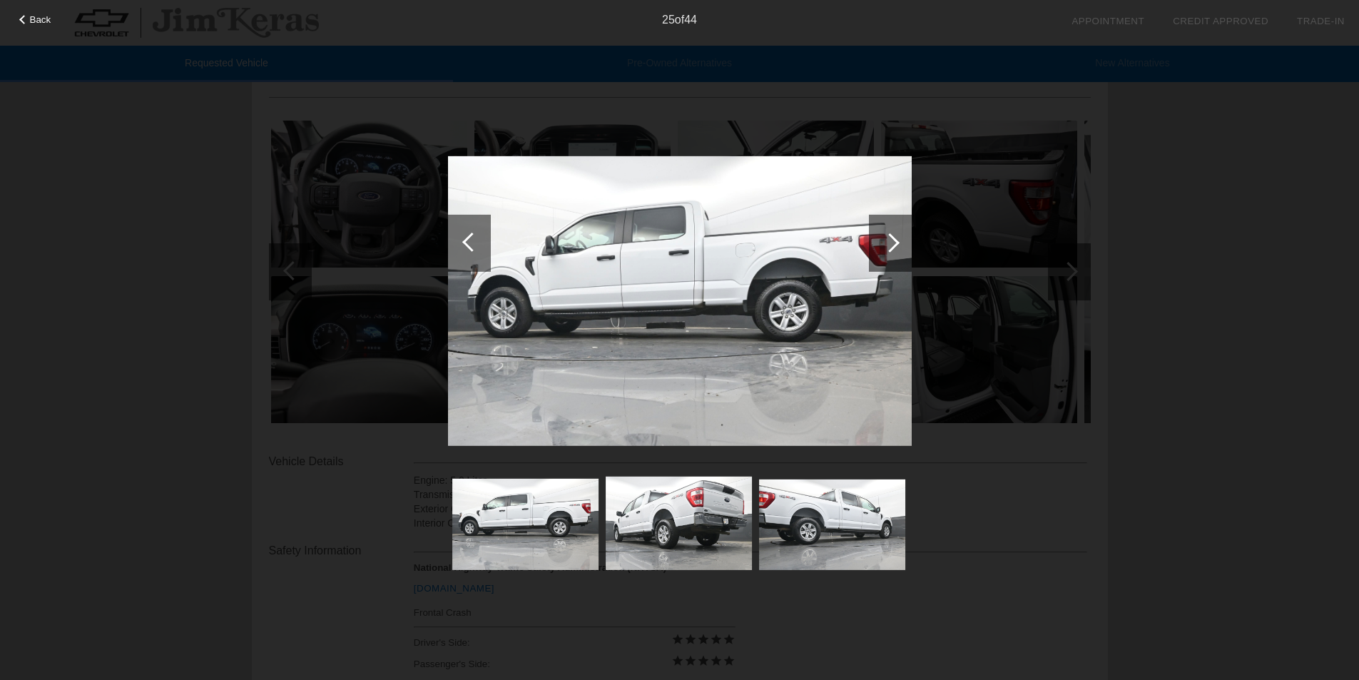
click at [470, 242] on div at bounding box center [471, 241] width 19 height 19
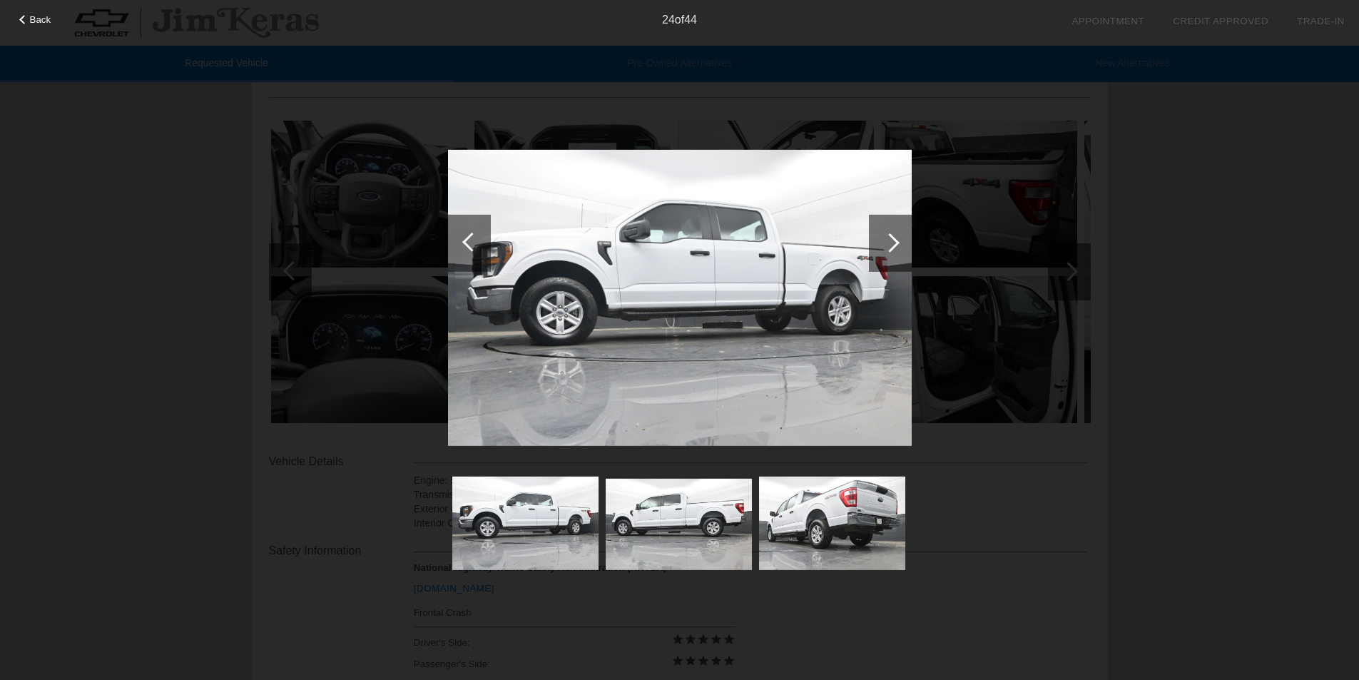
click at [470, 242] on div at bounding box center [471, 241] width 19 height 19
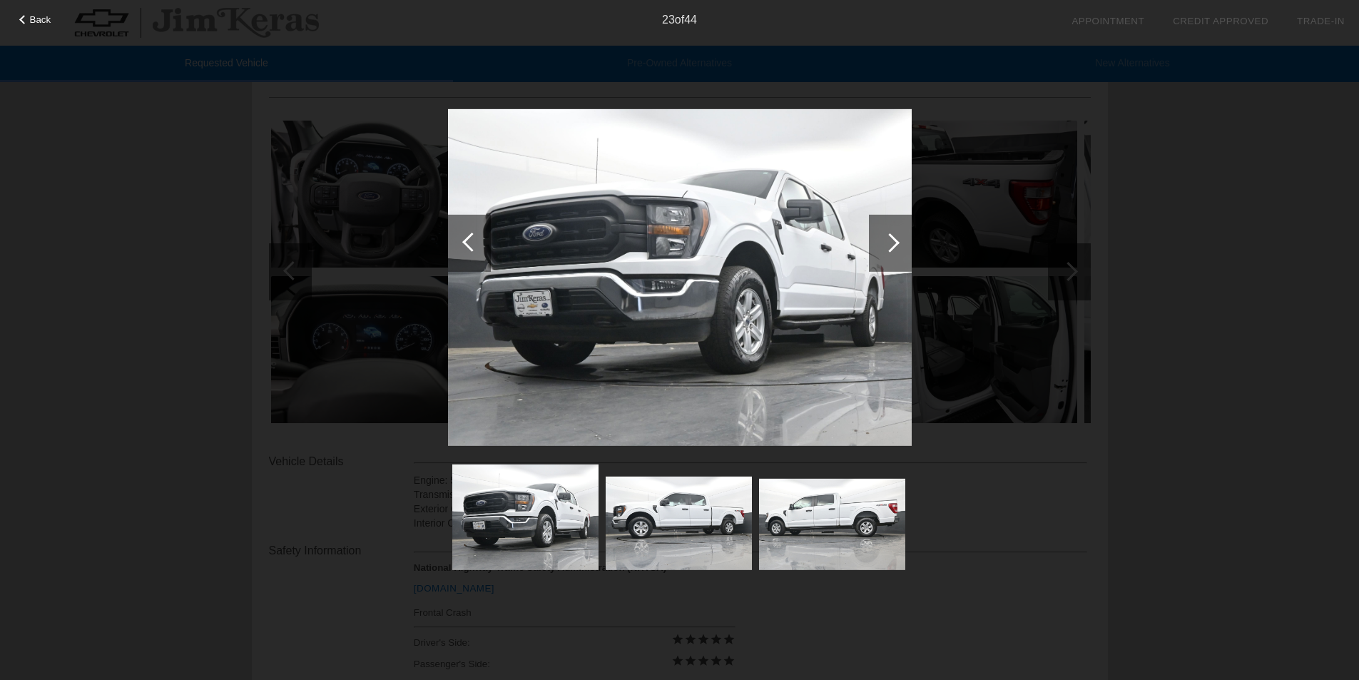
click at [470, 242] on div at bounding box center [471, 241] width 19 height 19
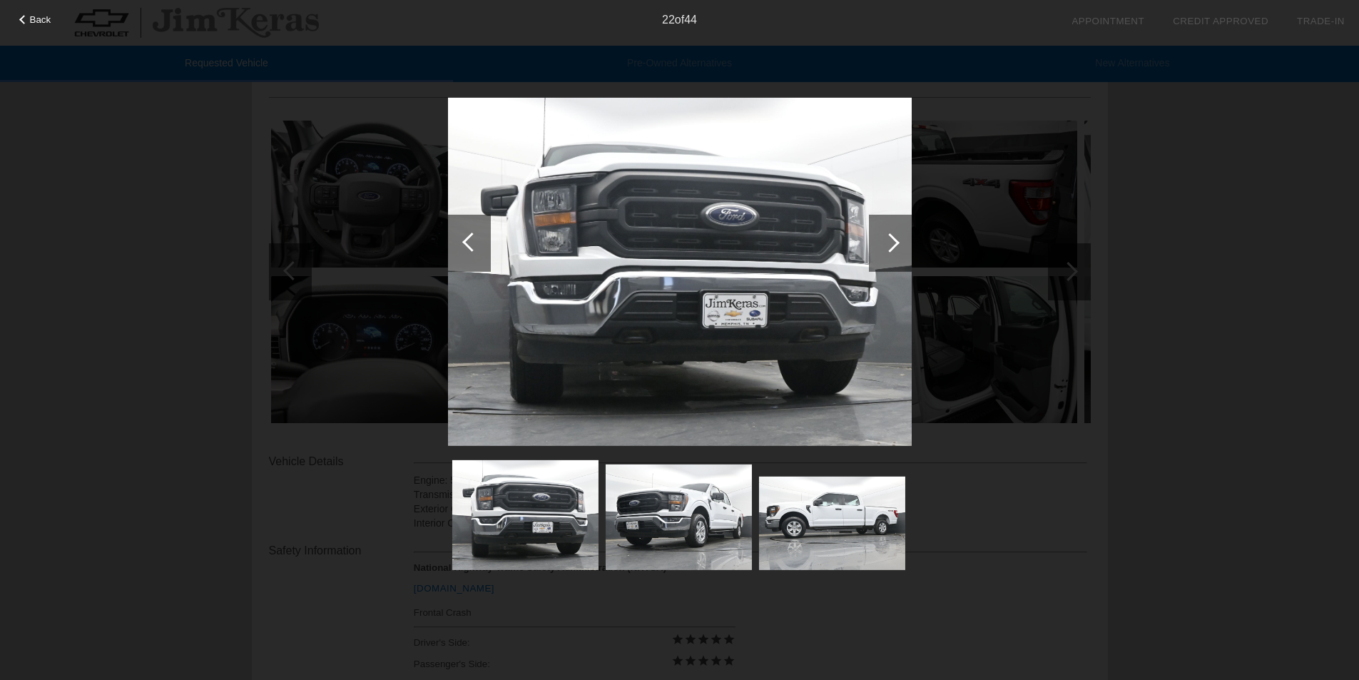
click at [470, 242] on div at bounding box center [471, 241] width 19 height 19
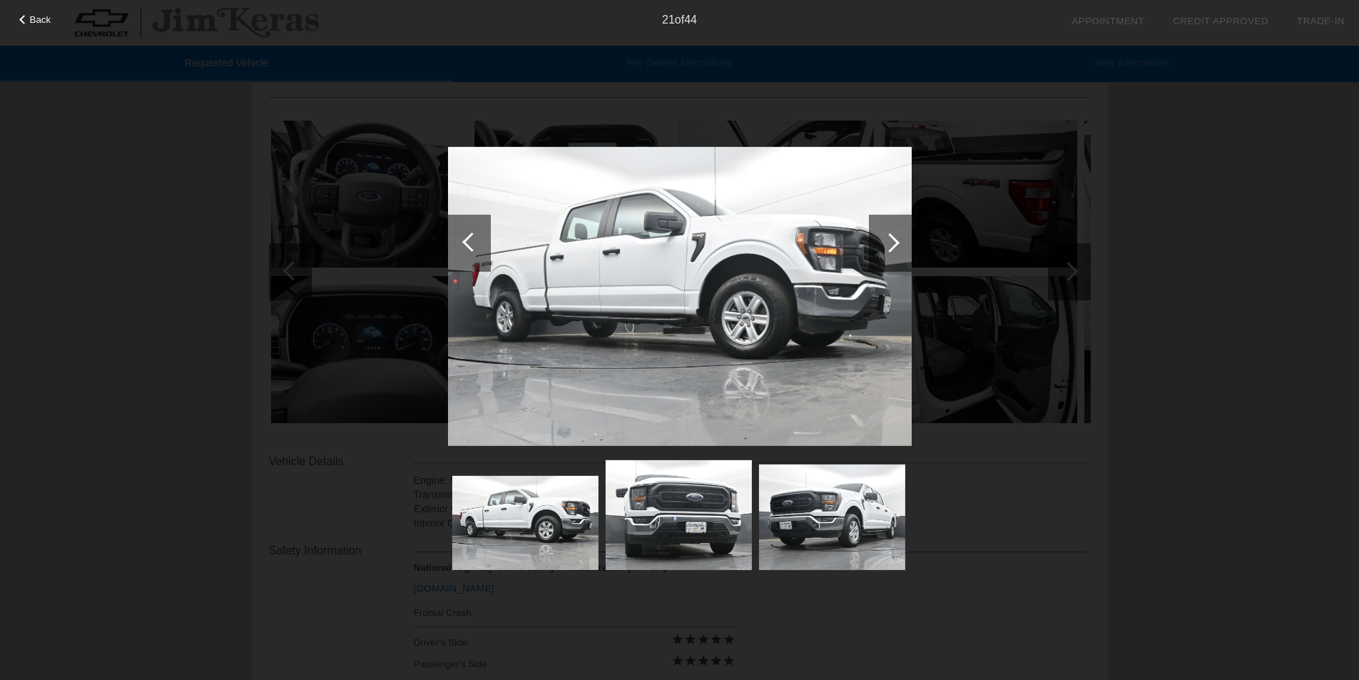
click at [470, 242] on div at bounding box center [471, 241] width 19 height 19
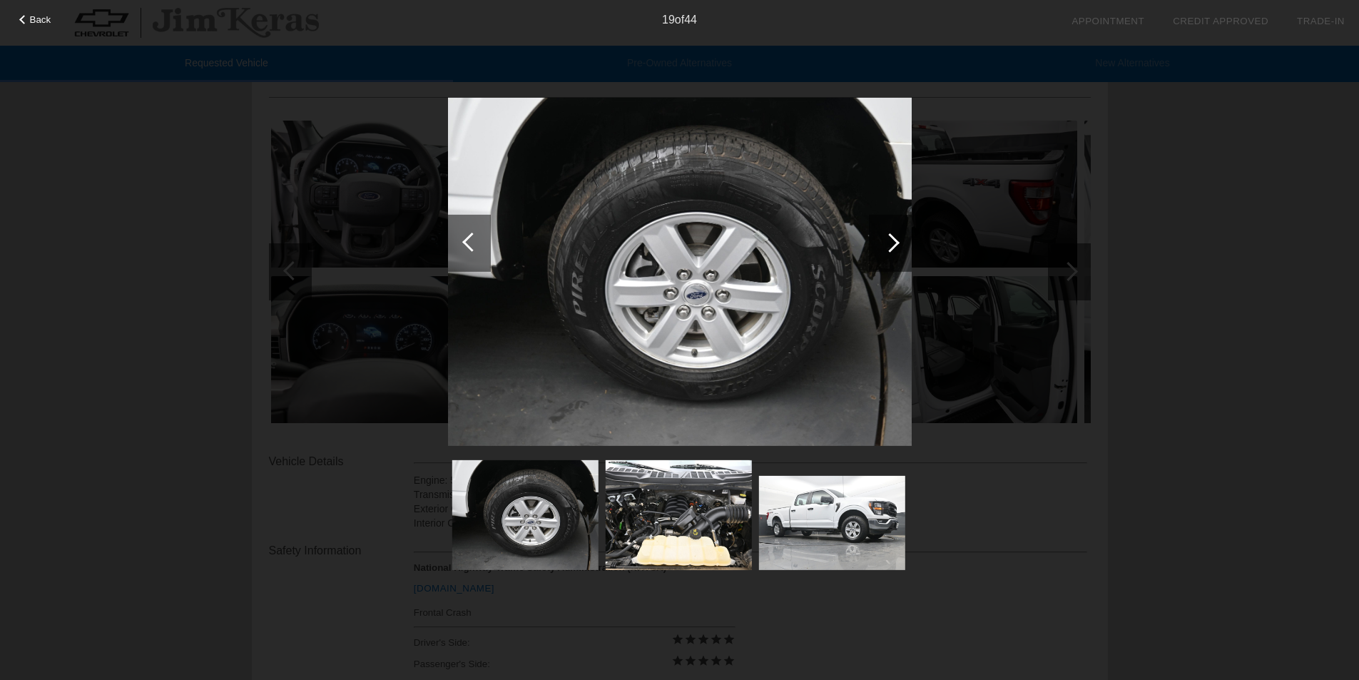
click at [470, 242] on div at bounding box center [471, 241] width 19 height 19
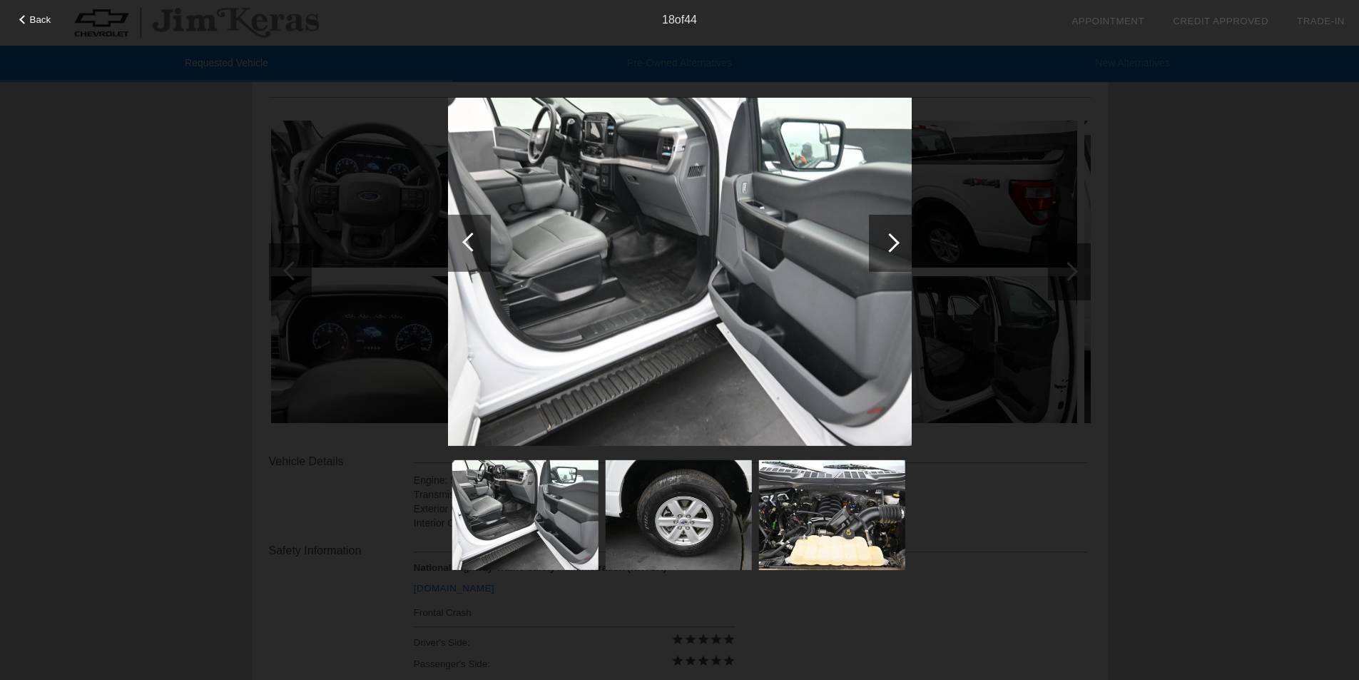
click at [470, 242] on div at bounding box center [471, 241] width 19 height 19
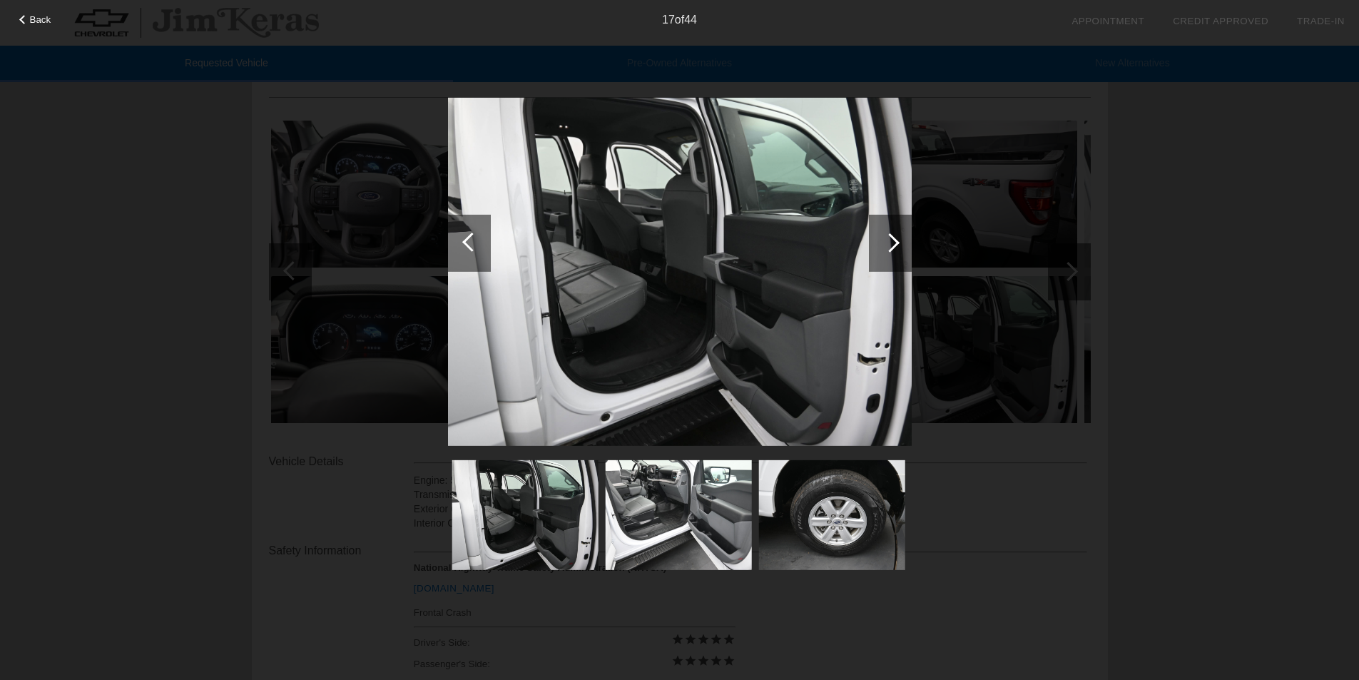
click at [470, 242] on div at bounding box center [471, 241] width 19 height 19
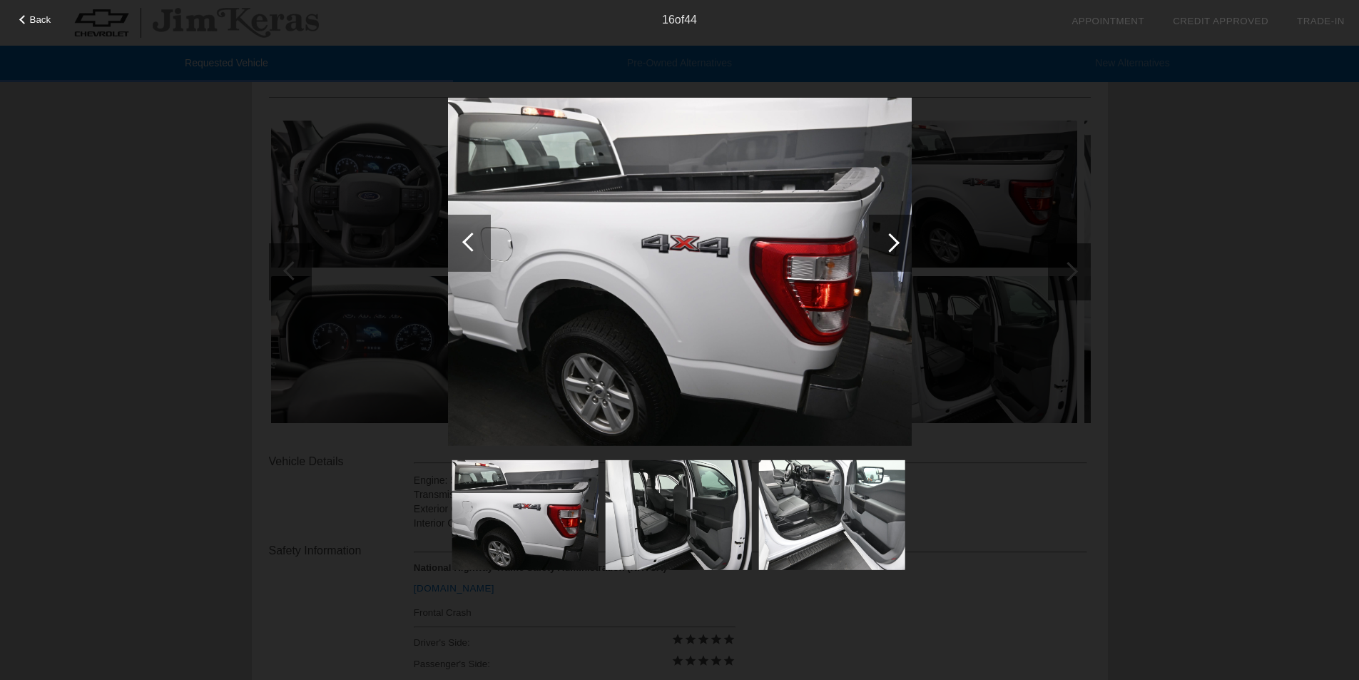
click at [470, 242] on div at bounding box center [471, 241] width 19 height 19
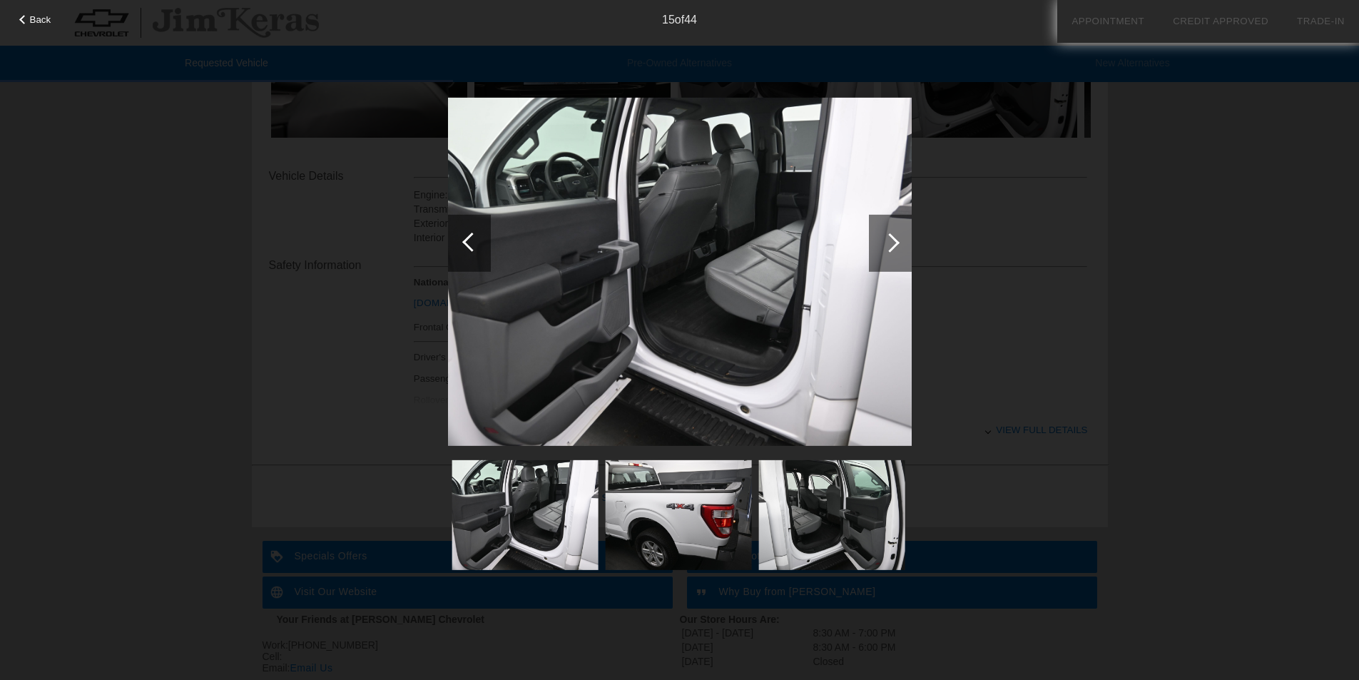
scroll to position [519, 0]
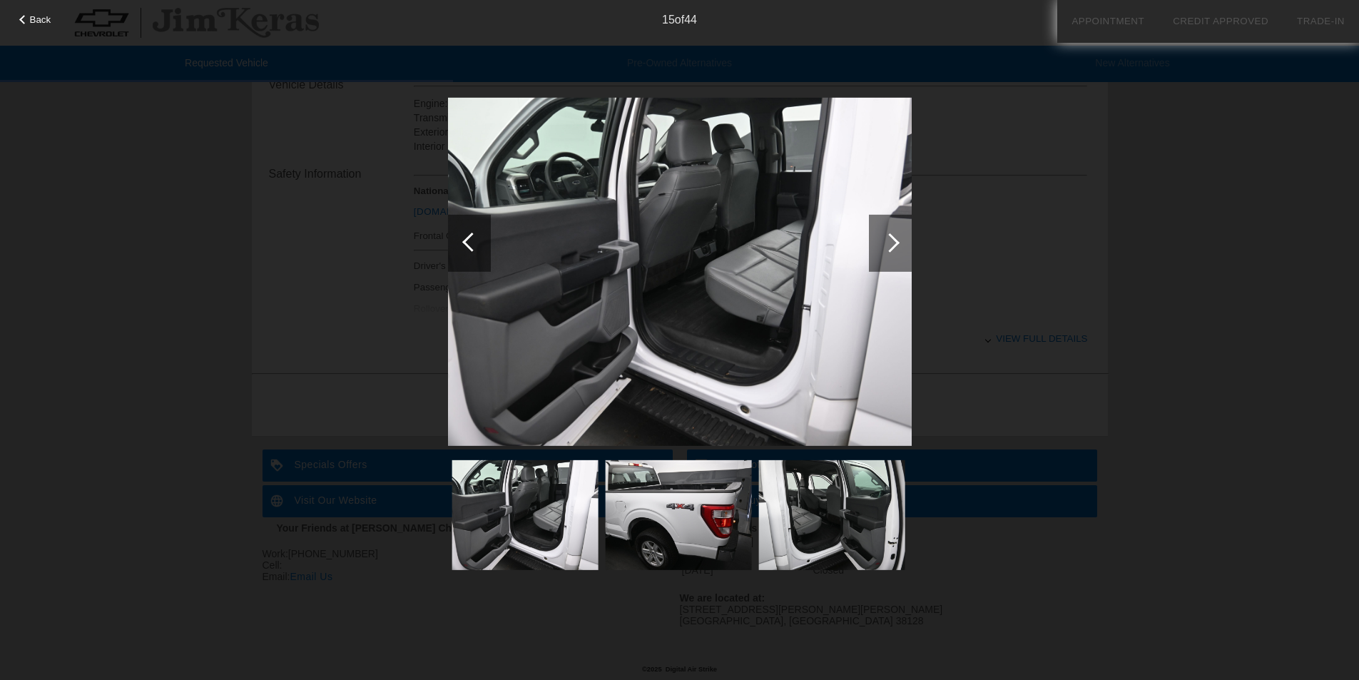
click at [463, 249] on div at bounding box center [469, 242] width 43 height 57
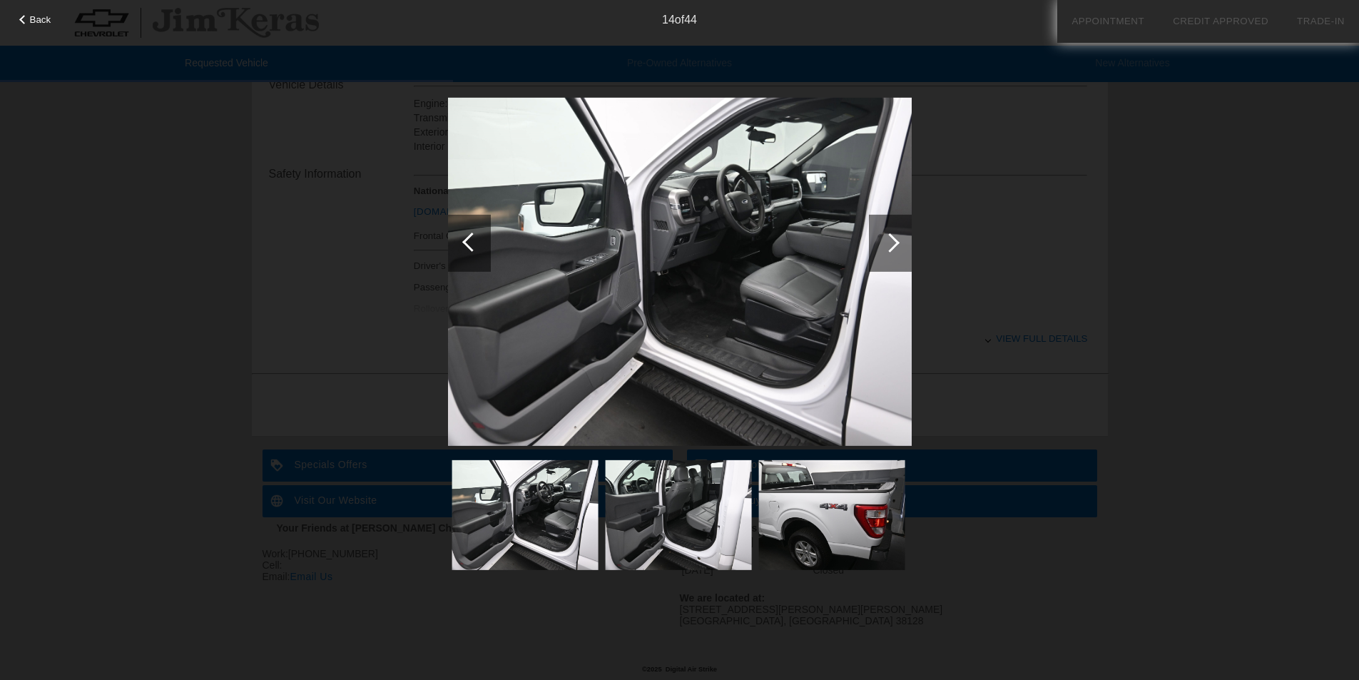
click at [463, 249] on div at bounding box center [469, 242] width 43 height 57
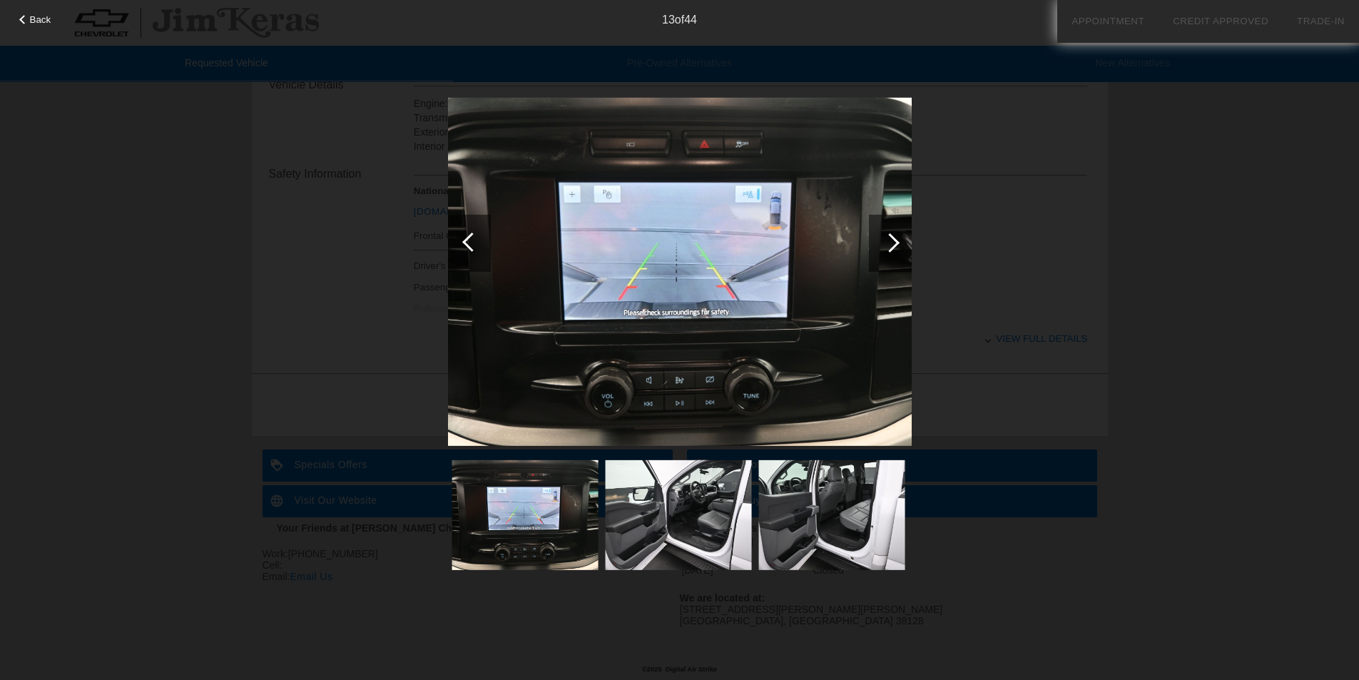
click at [463, 249] on div at bounding box center [469, 242] width 43 height 57
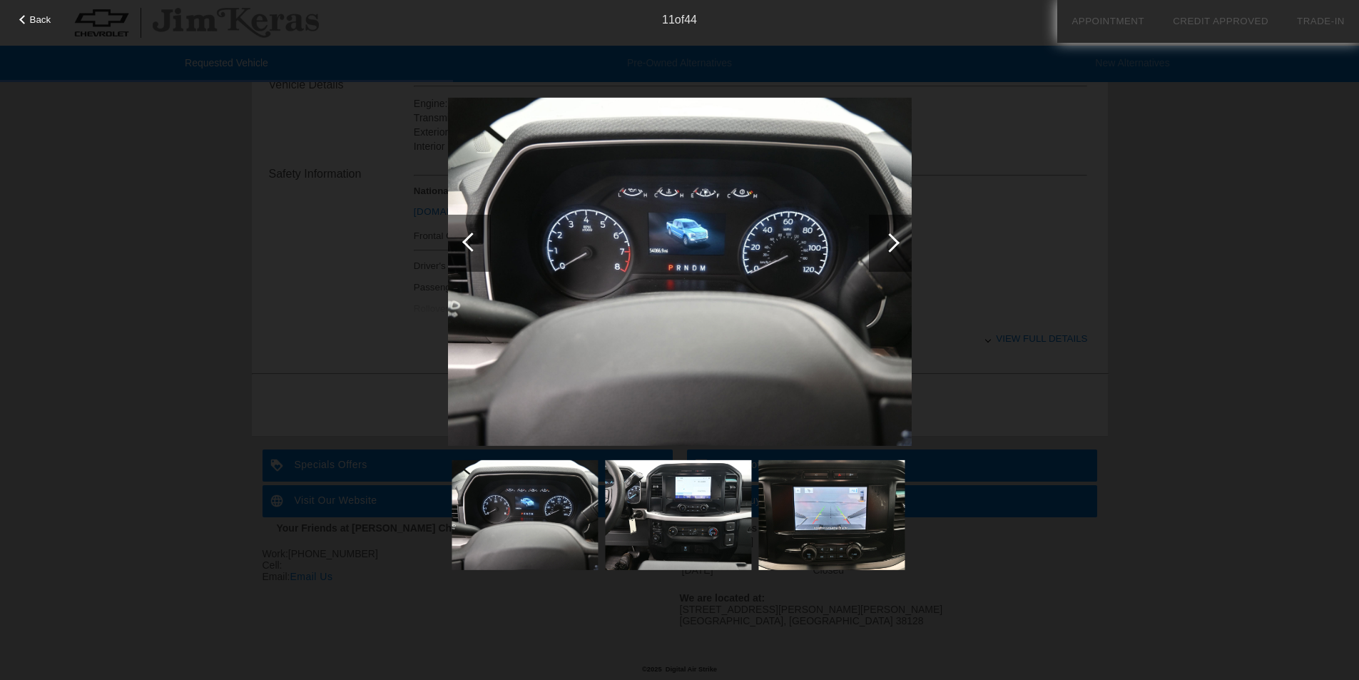
click at [463, 249] on div at bounding box center [469, 242] width 43 height 57
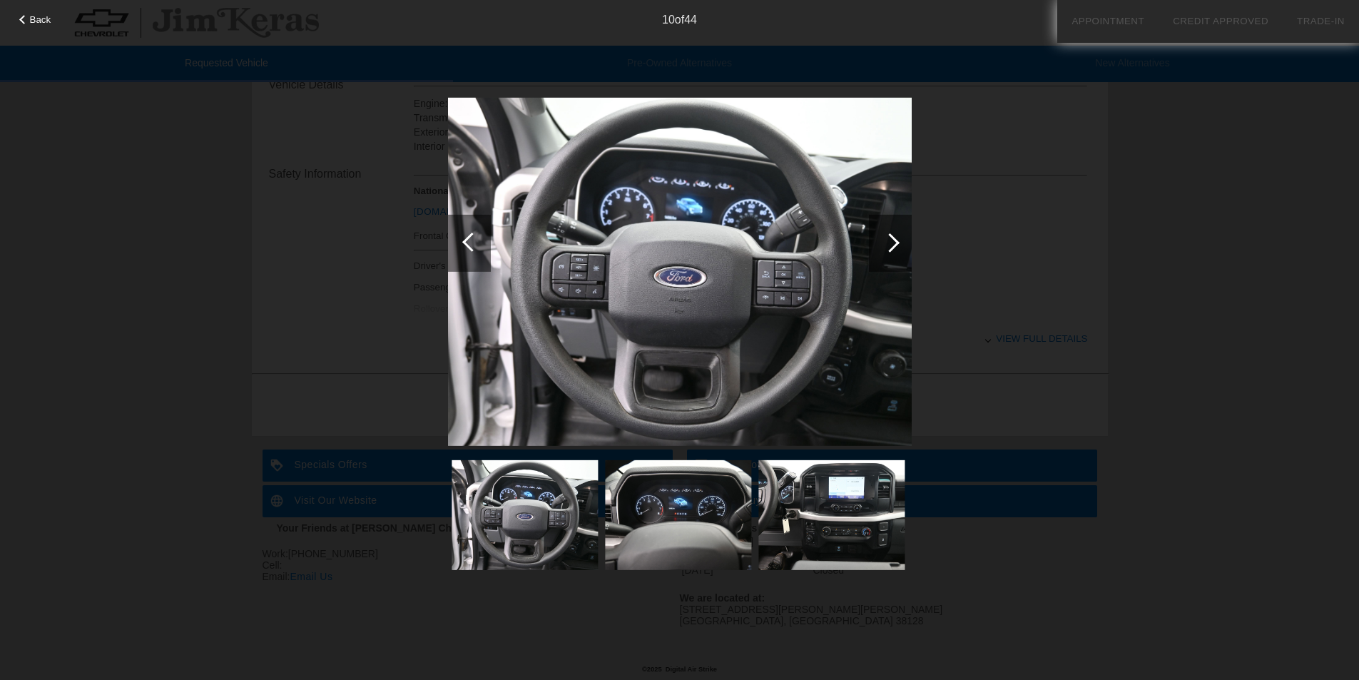
click at [463, 249] on div at bounding box center [469, 242] width 43 height 57
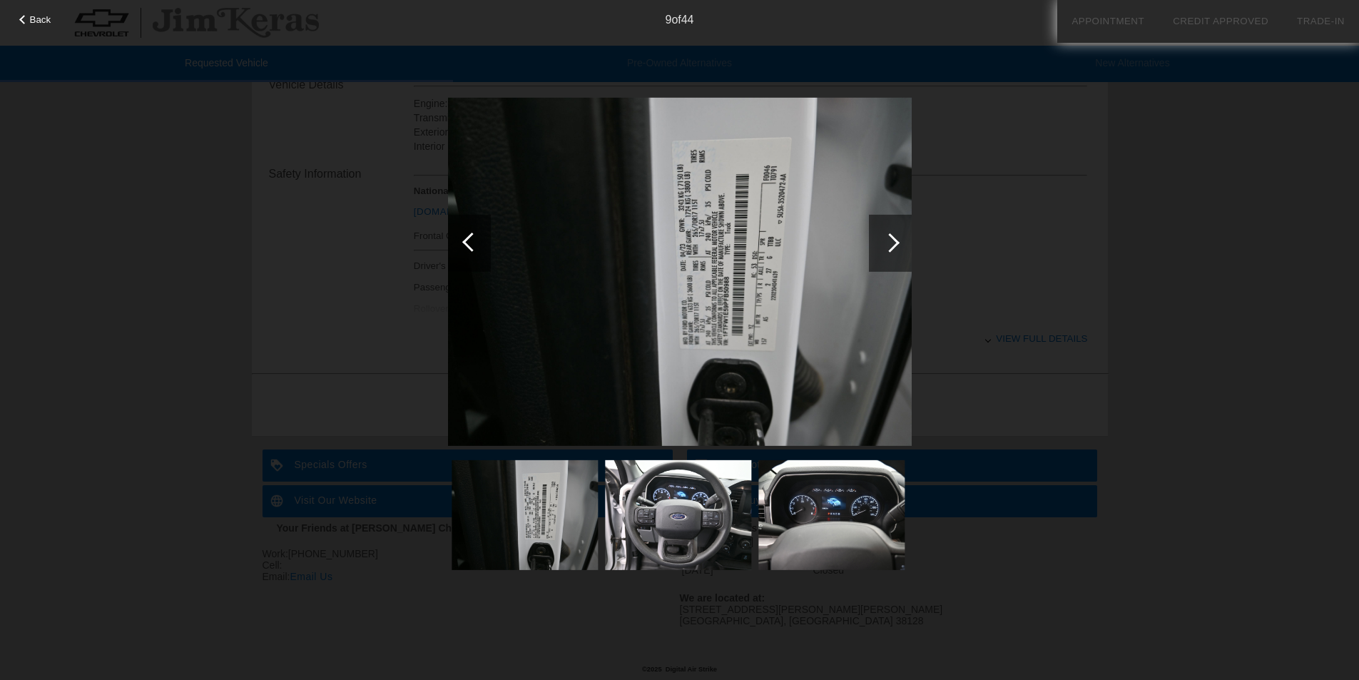
click at [463, 249] on div at bounding box center [469, 242] width 43 height 57
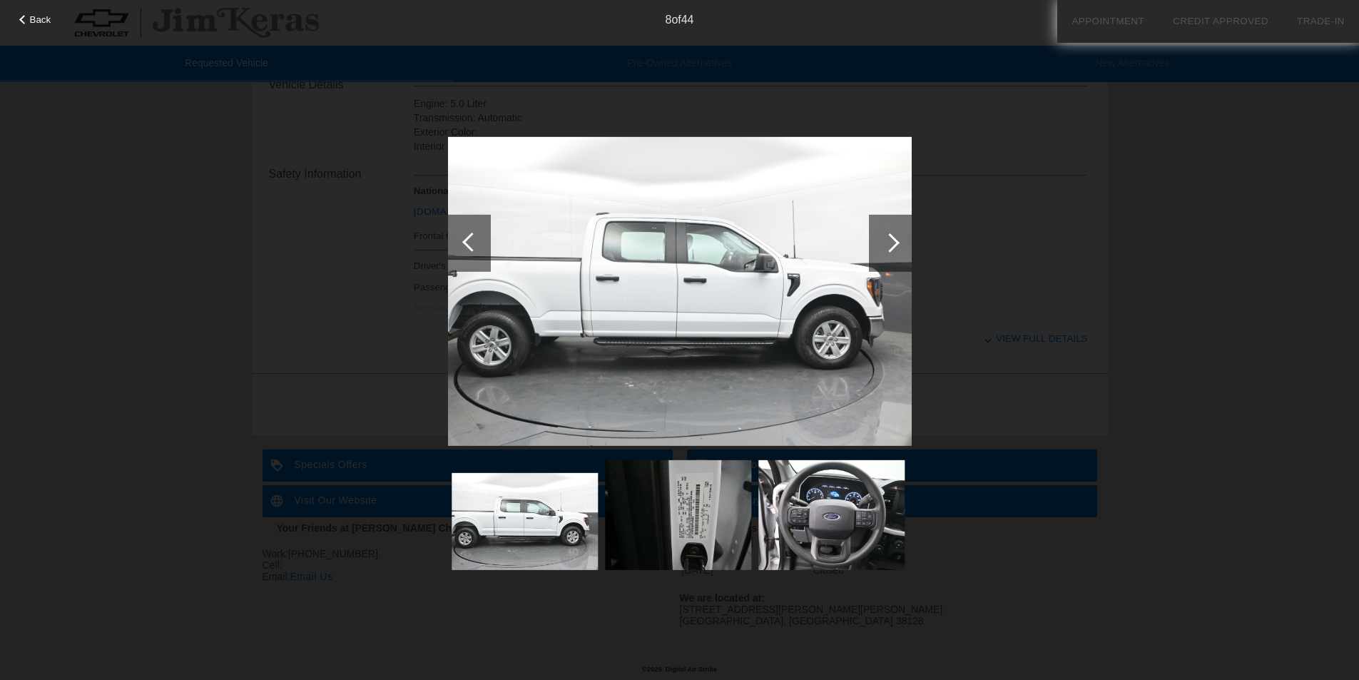
click at [463, 249] on div at bounding box center [469, 242] width 43 height 57
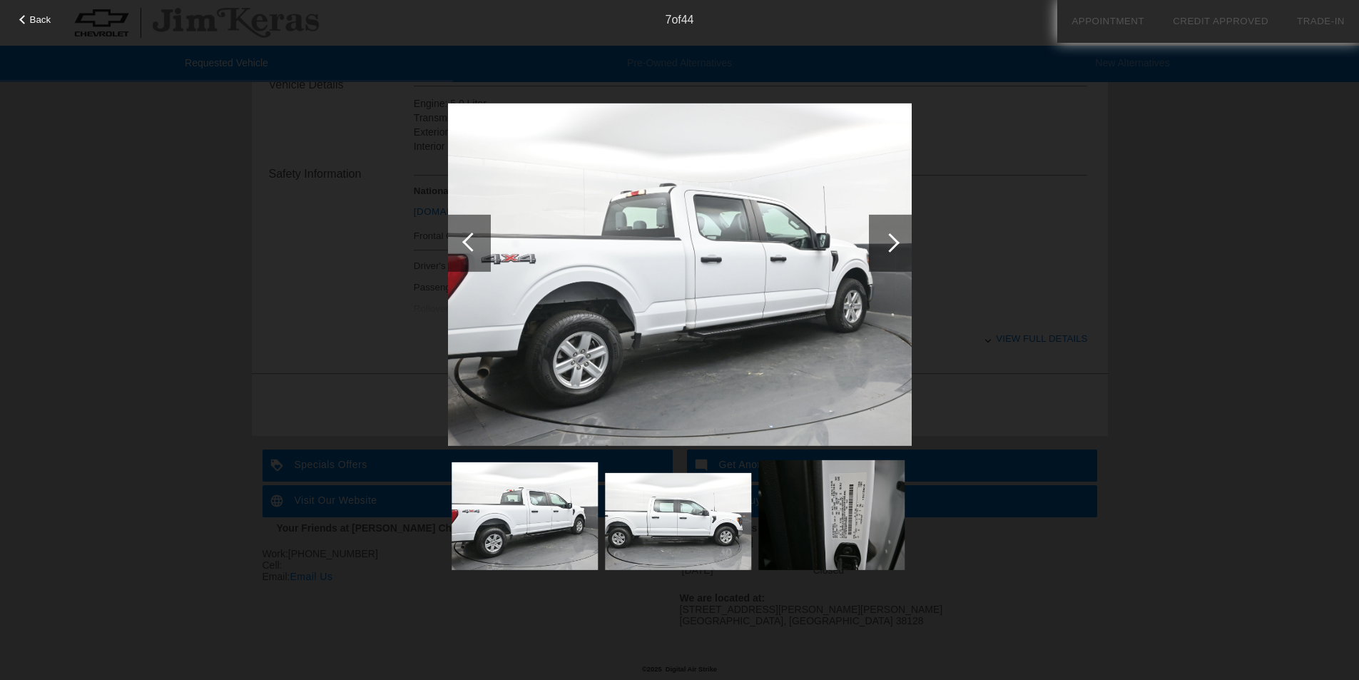
click at [463, 249] on div at bounding box center [469, 242] width 43 height 57
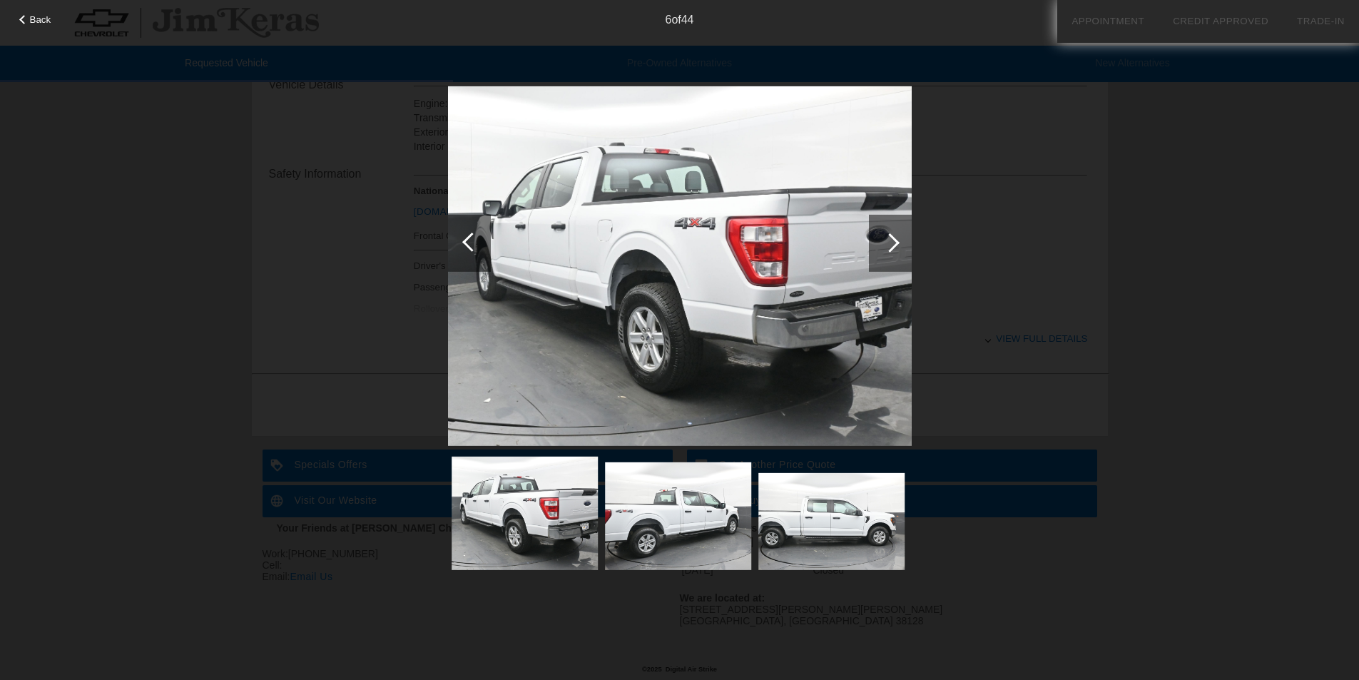
click at [463, 249] on div at bounding box center [469, 242] width 43 height 57
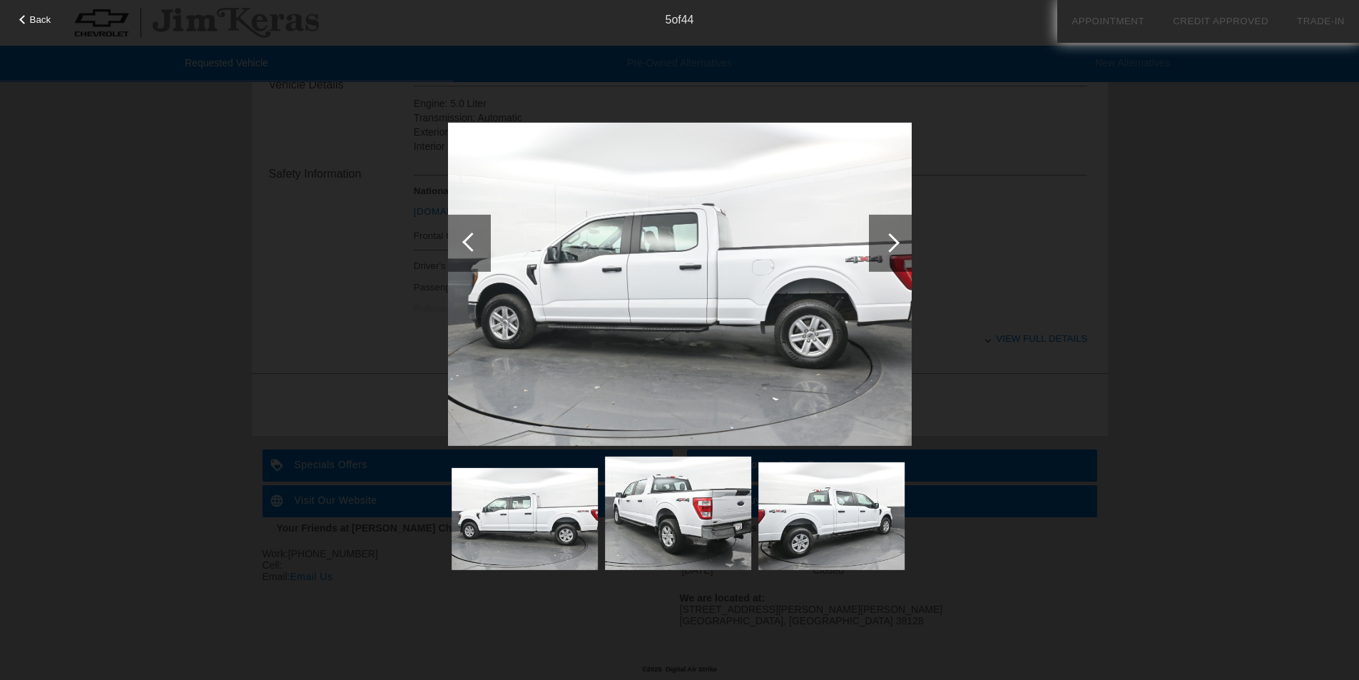
click at [463, 249] on div at bounding box center [469, 242] width 43 height 57
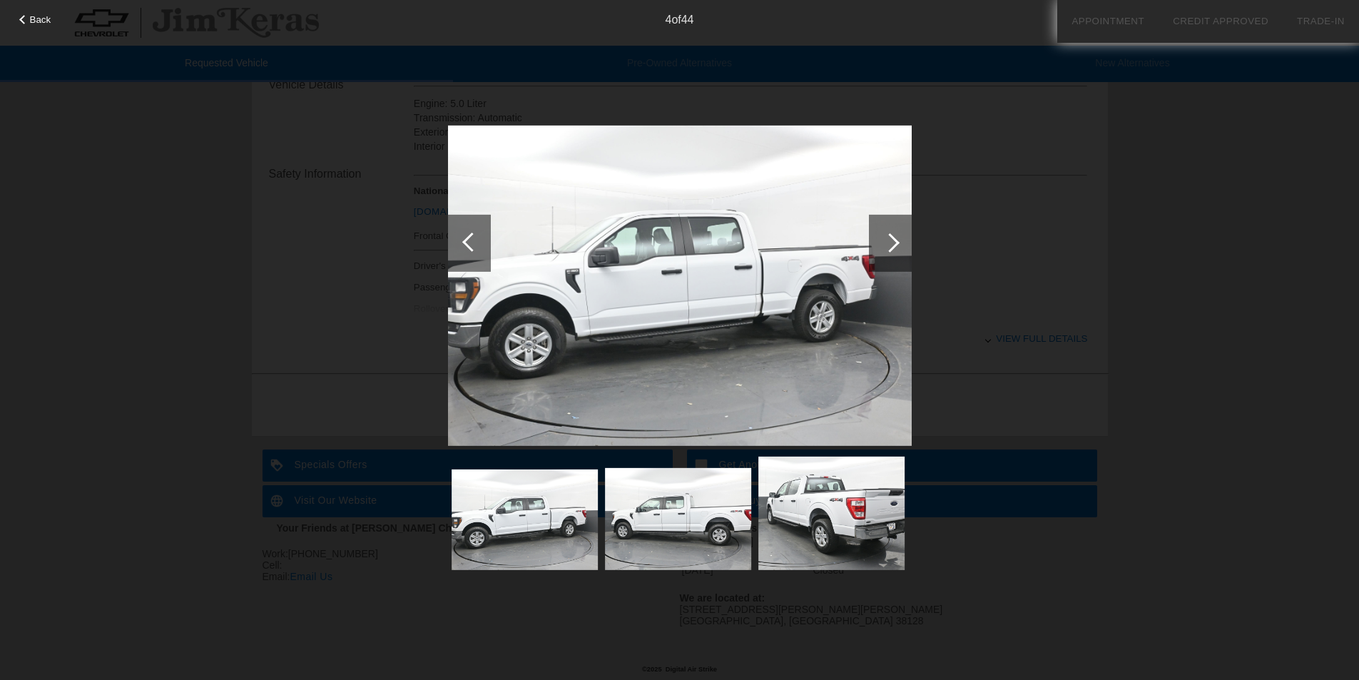
click at [463, 249] on div at bounding box center [469, 242] width 43 height 57
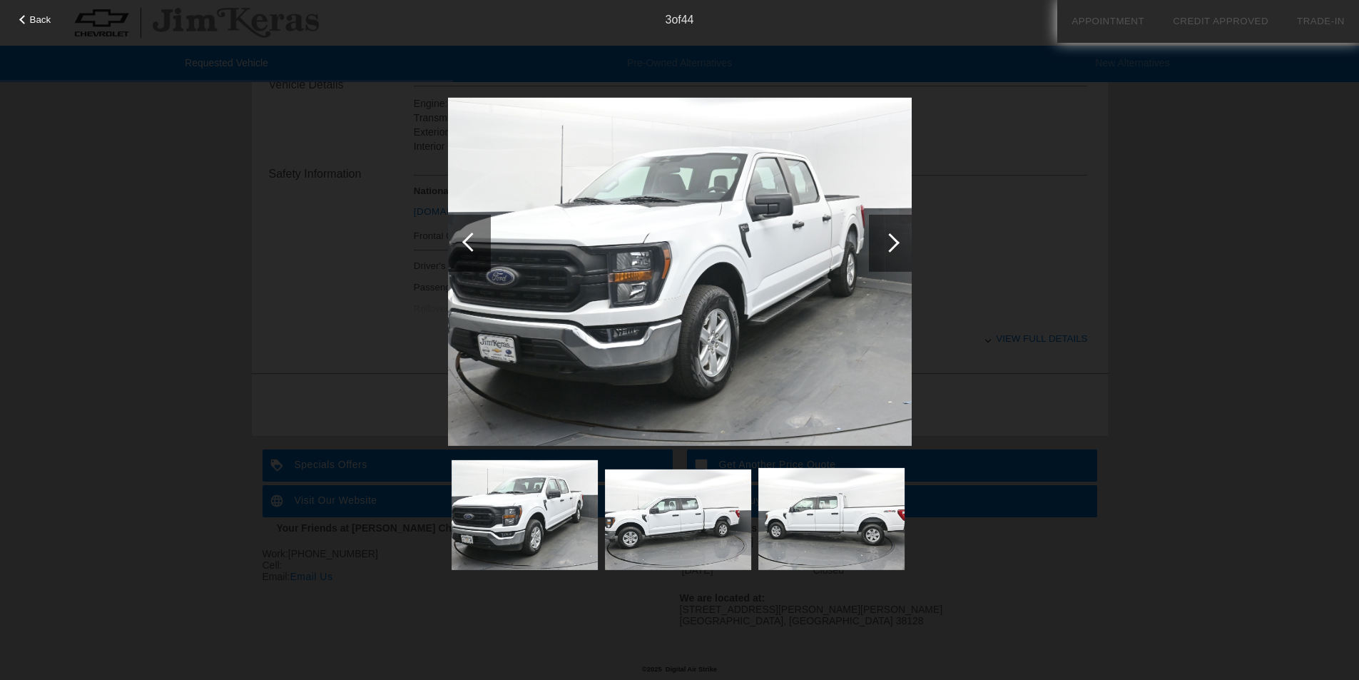
click at [463, 249] on div at bounding box center [469, 242] width 43 height 57
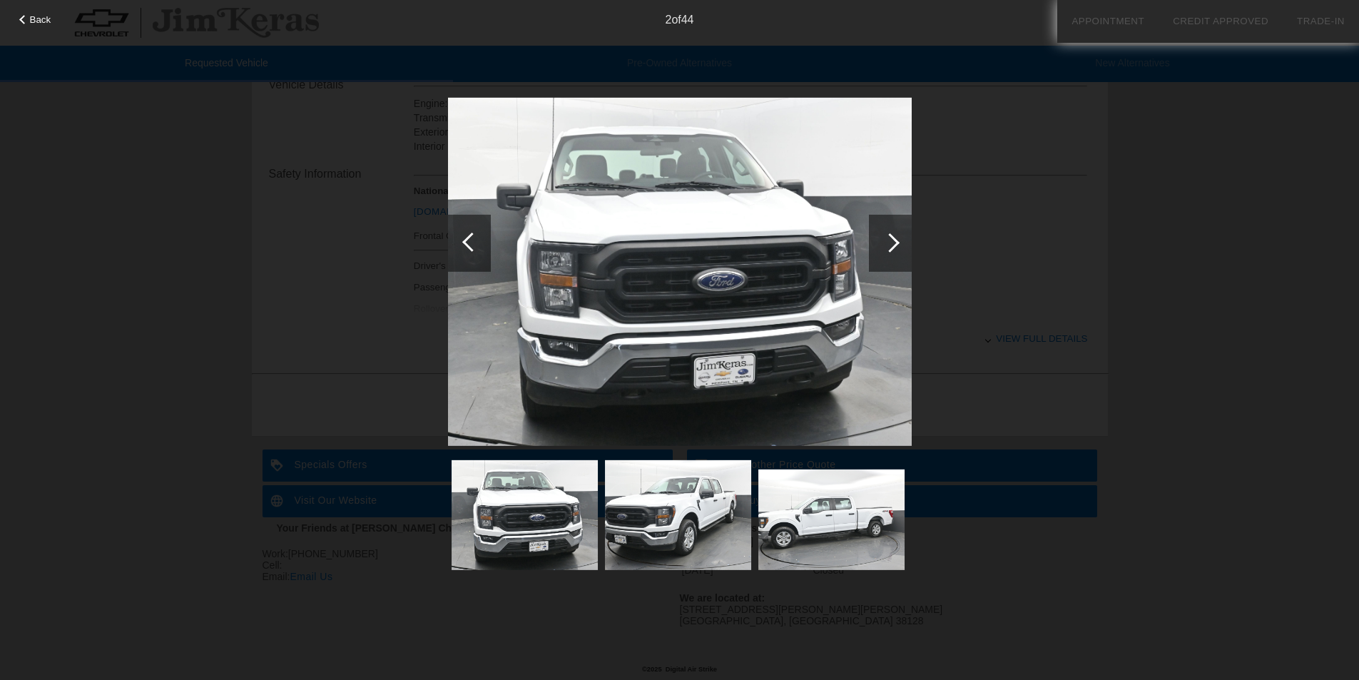
click at [463, 249] on div at bounding box center [469, 242] width 43 height 57
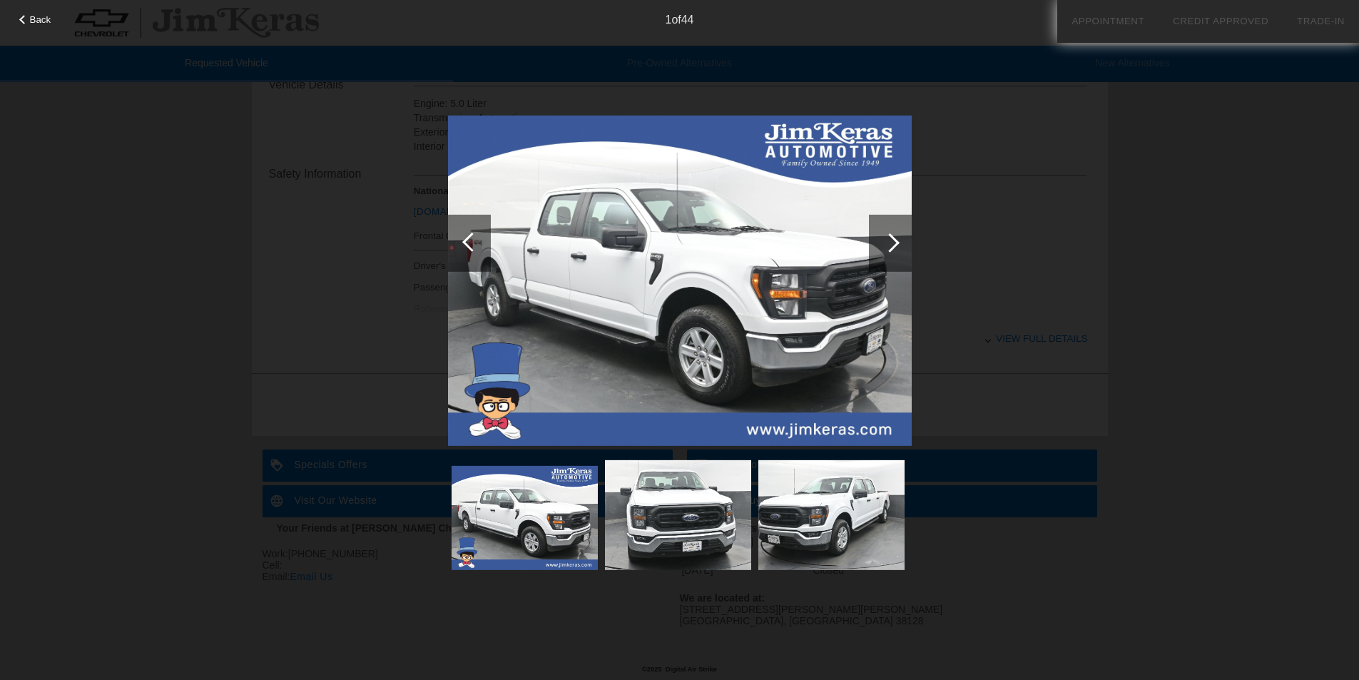
click at [463, 249] on div at bounding box center [469, 242] width 43 height 57
click at [464, 243] on div at bounding box center [471, 241] width 19 height 19
click at [32, 19] on span "Back" at bounding box center [40, 19] width 21 height 11
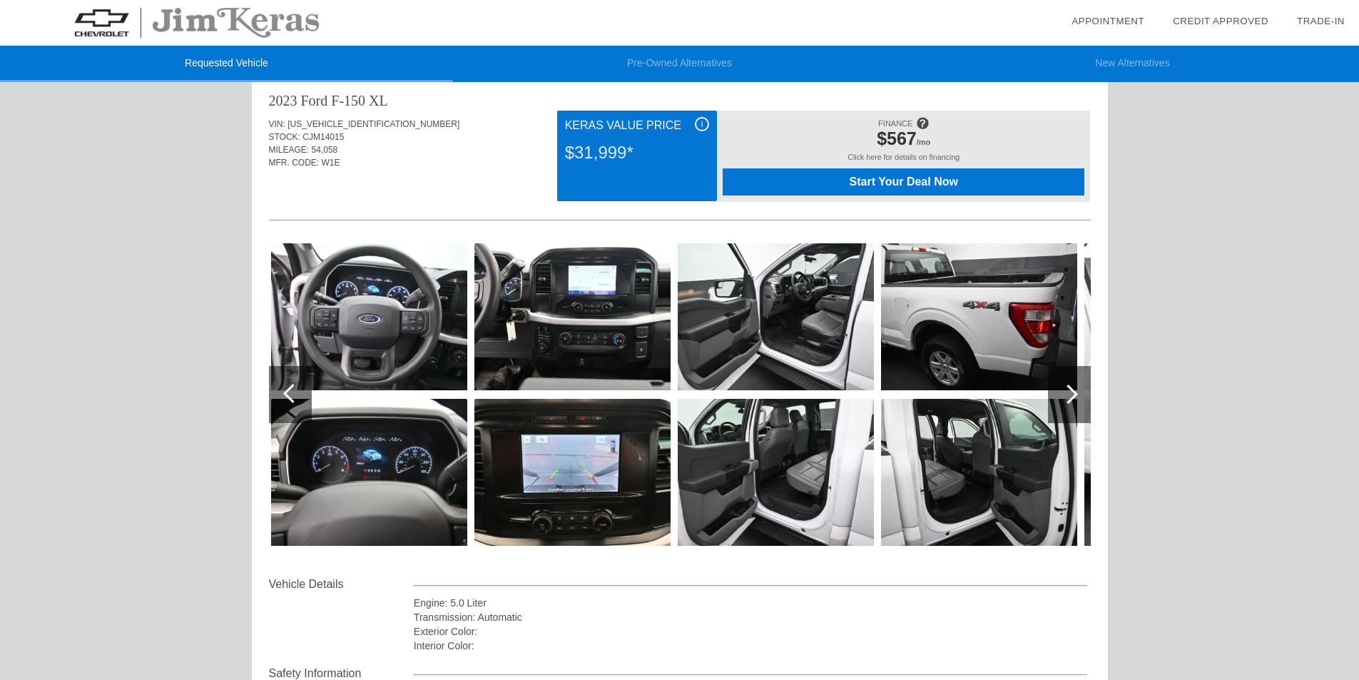
scroll to position [0, 0]
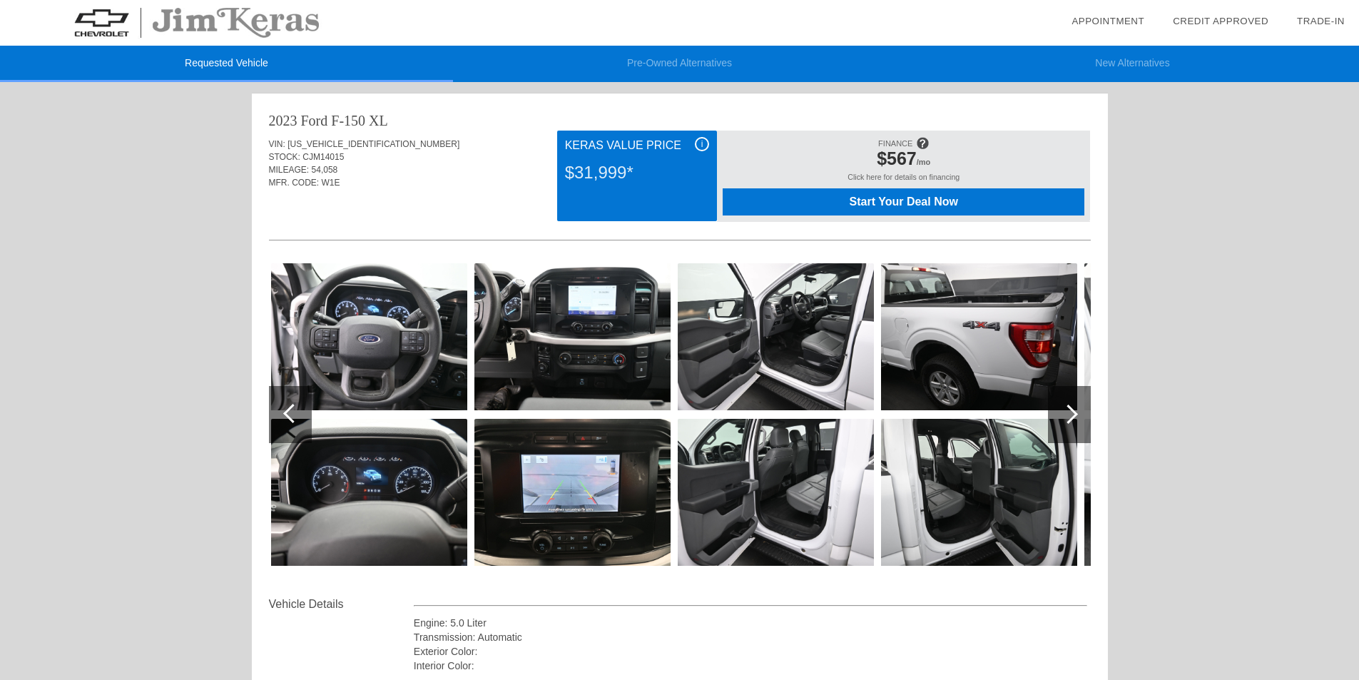
click at [681, 61] on li "Pre-Owned Alternatives" at bounding box center [679, 64] width 453 height 36
